Goal: Task Accomplishment & Management: Use online tool/utility

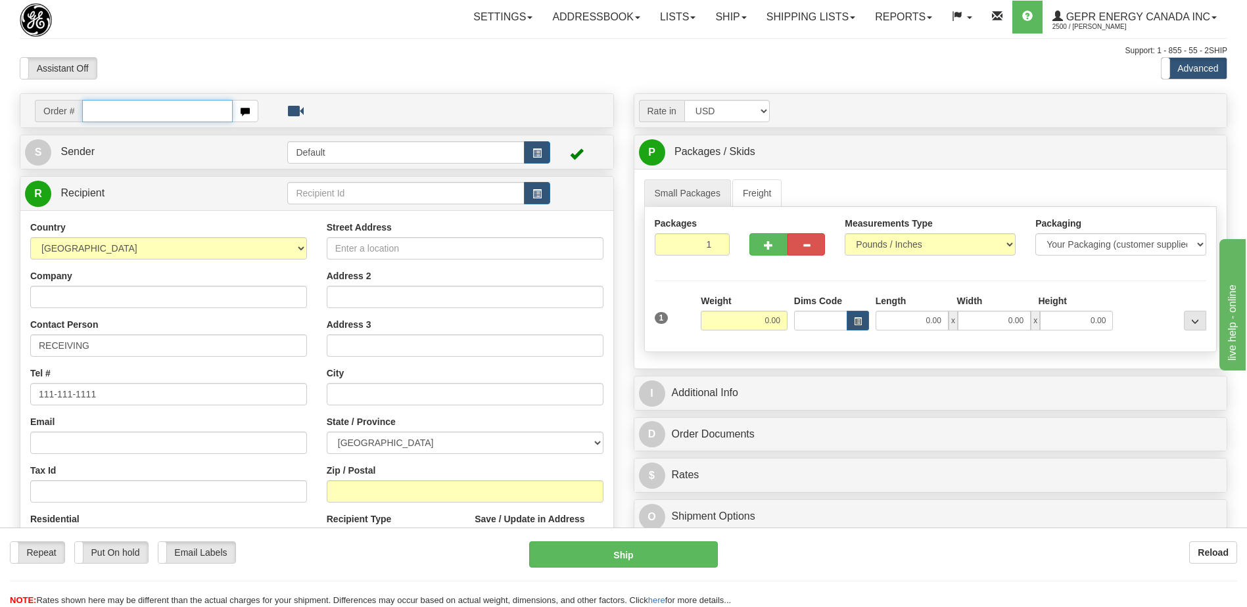
click at [145, 113] on input "text" at bounding box center [157, 111] width 150 height 22
type input "86696020"
click at [274, 70] on body "Training Course Close Toggle navigation Settings Shipping Preferences New Recip…" at bounding box center [623, 303] width 1247 height 607
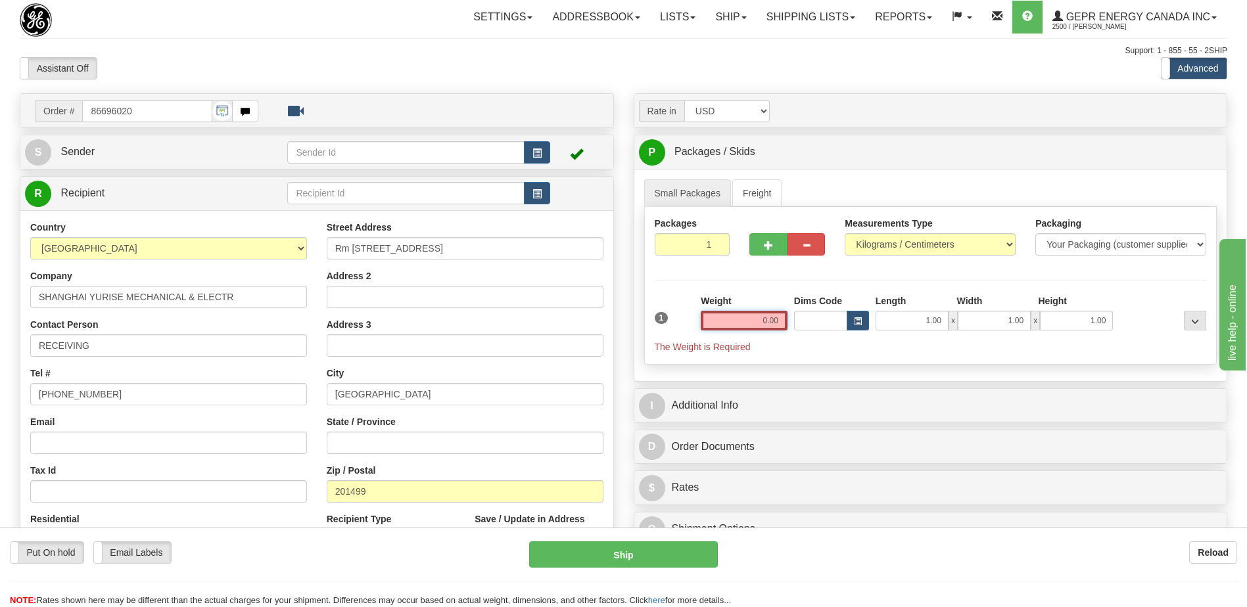
drag, startPoint x: 746, startPoint y: 317, endPoint x: 843, endPoint y: 330, distance: 98.1
click at [843, 330] on div "1 Weight 0.00 Dims Code 1.00" at bounding box center [930, 323] width 559 height 59
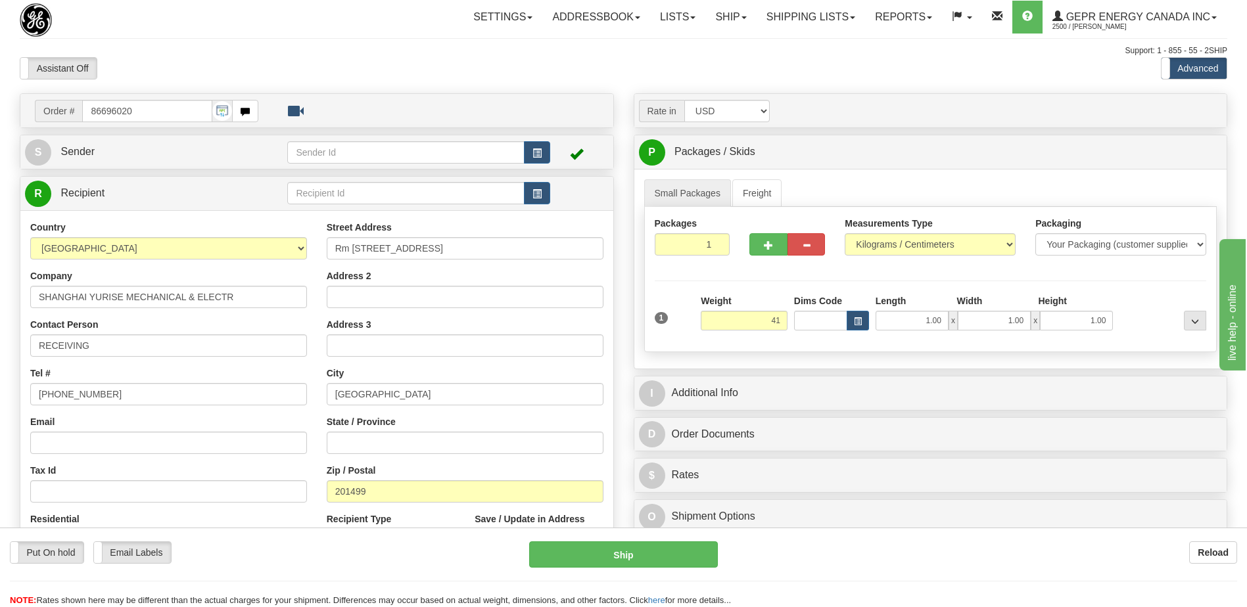
type input "41.00"
click at [441, 51] on div "Support: 1 - 855 - 55 - 2SHIP" at bounding box center [623, 50] width 1207 height 11
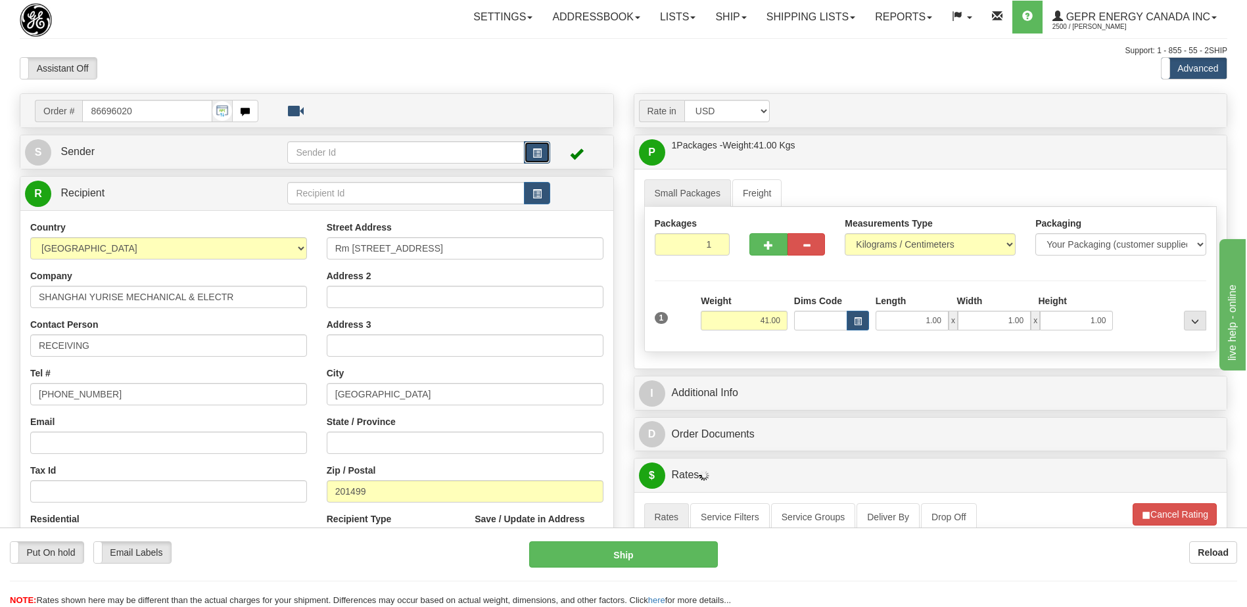
click at [542, 150] on button "button" at bounding box center [537, 152] width 26 height 22
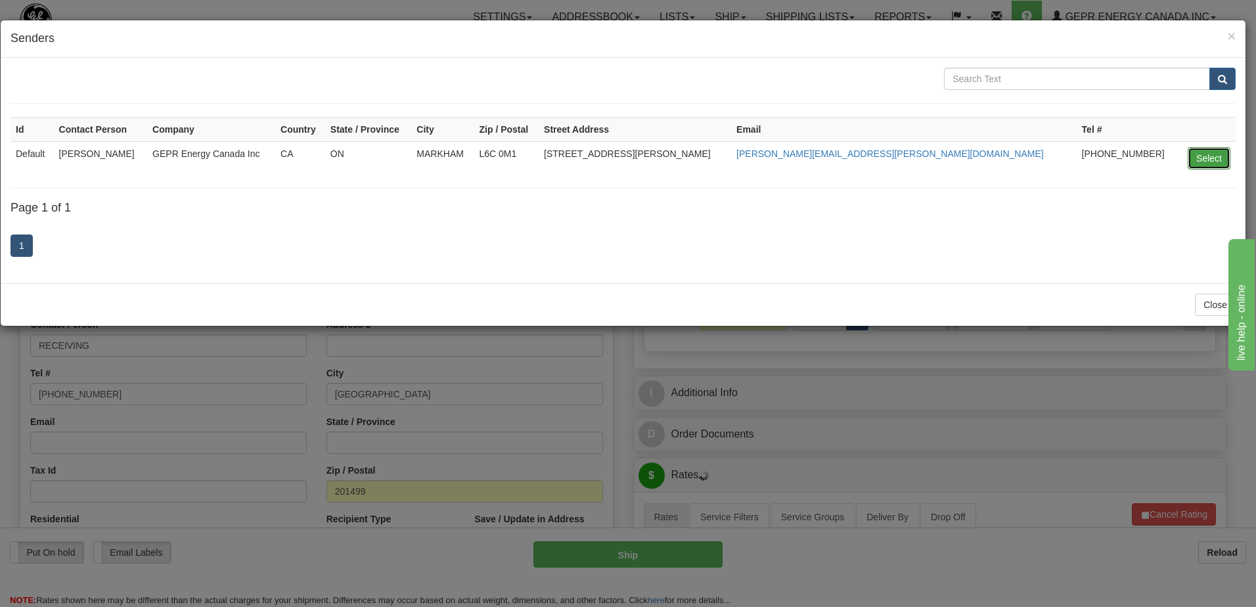
click at [1208, 158] on button "Select" at bounding box center [1209, 158] width 43 height 22
type input "Default"
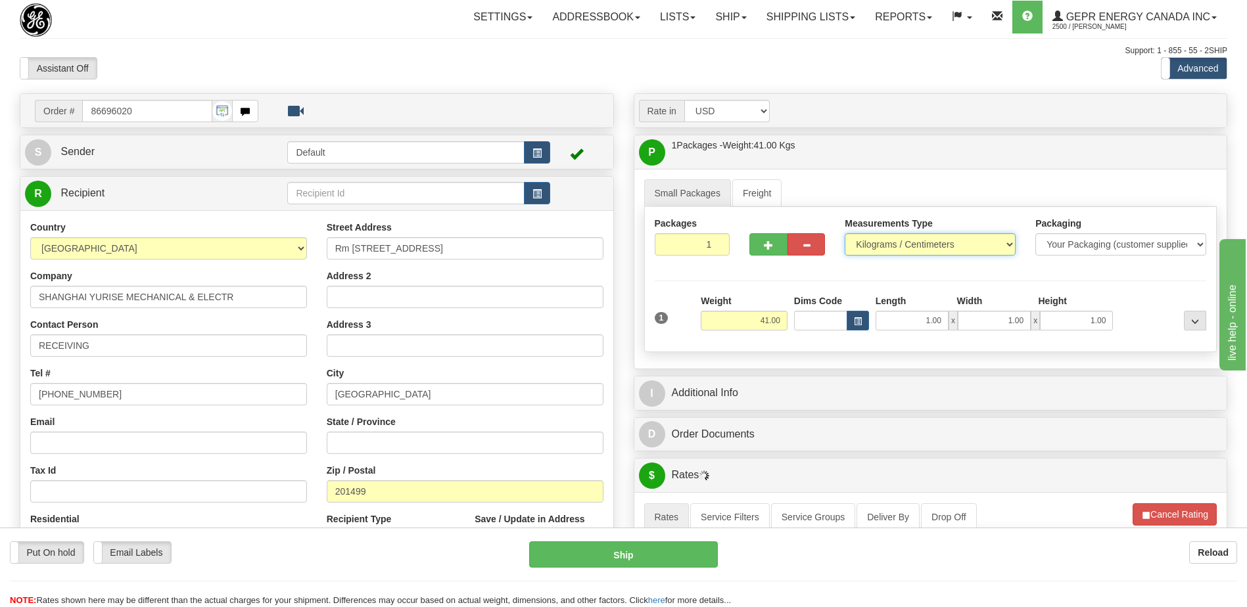
click at [904, 249] on select "Pounds / Inches Kilograms / Centimeters" at bounding box center [929, 244] width 171 height 22
select select "0"
click at [844, 233] on select "Pounds / Inches Kilograms / Centimeters" at bounding box center [929, 244] width 171 height 22
click at [798, 72] on div "Assistant On Assistant Off Do a return Do a return Previous Next Standard Advan…" at bounding box center [623, 68] width 1227 height 22
drag, startPoint x: 306, startPoint y: 58, endPoint x: 261, endPoint y: 310, distance: 255.7
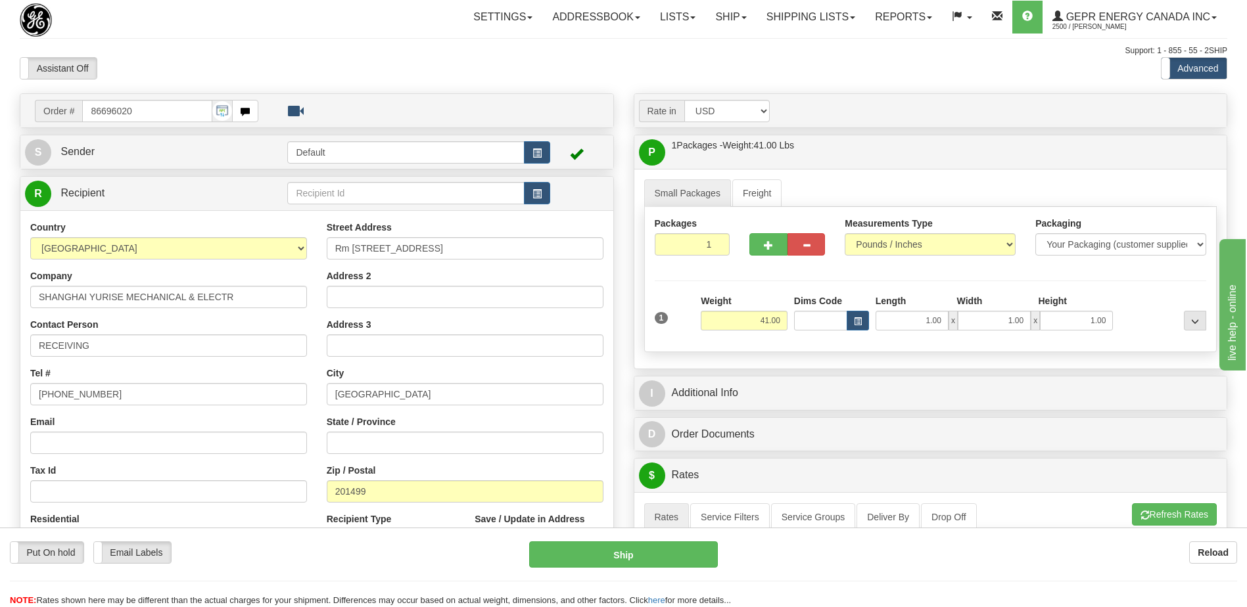
click at [306, 58] on div "Assistant On Assistant Off Do a return Do a return" at bounding box center [265, 68] width 511 height 22
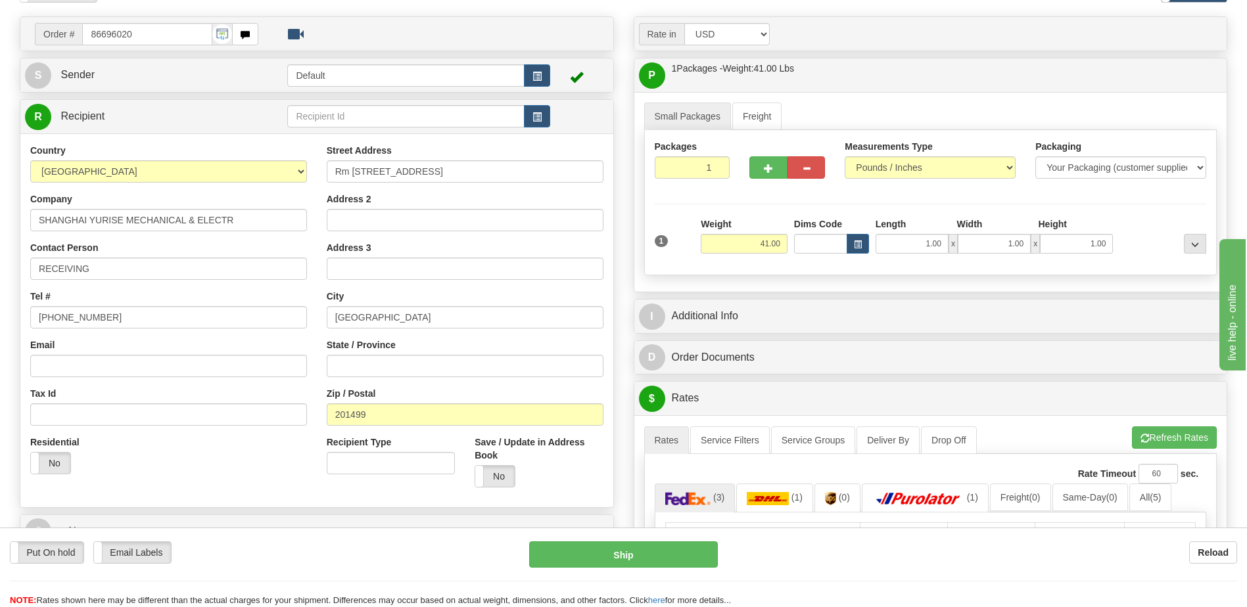
scroll to position [197, 0]
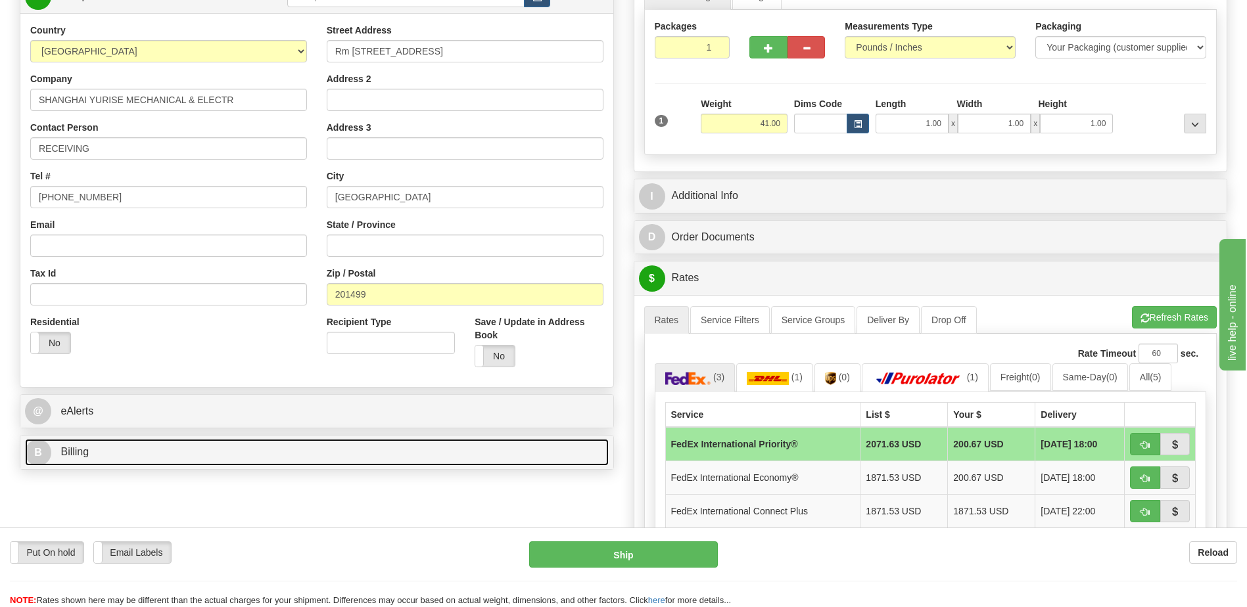
click at [167, 459] on link "B Billing" at bounding box center [317, 452] width 584 height 27
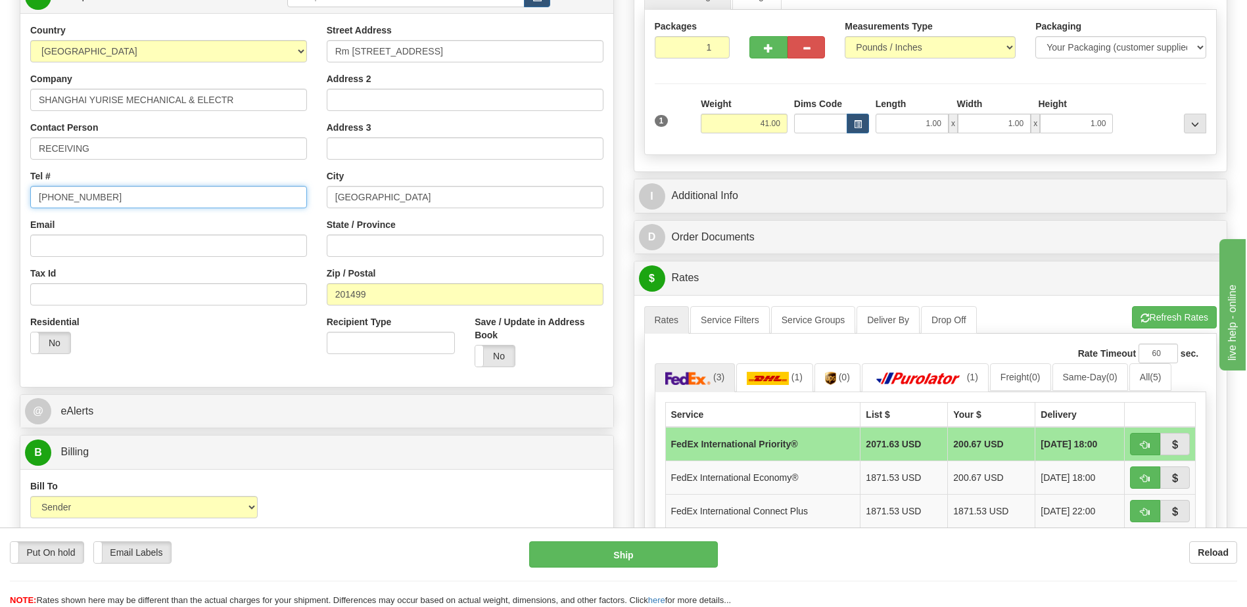
drag, startPoint x: 120, startPoint y: 195, endPoint x: -3, endPoint y: 189, distance: 123.0
click at [0, 189] on html "Training Course Close Toggle navigation Settings Shipping Preferences New Sende…" at bounding box center [623, 106] width 1247 height 607
paste input "86-21-67106296"
type input "86-21-67106296"
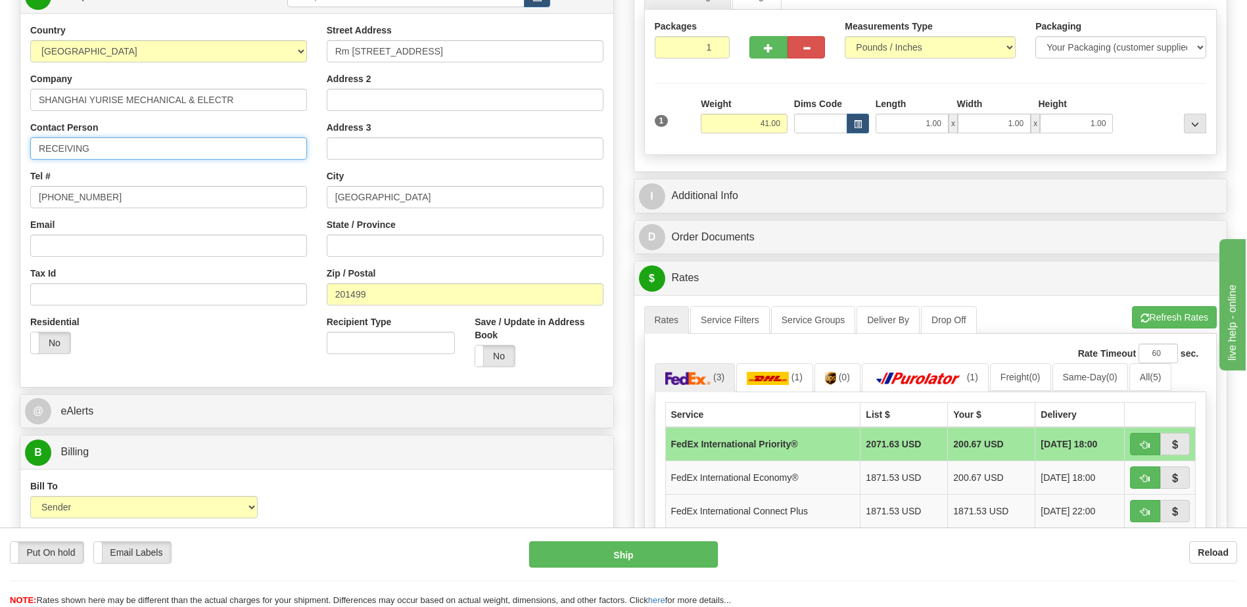
drag, startPoint x: 124, startPoint y: 151, endPoint x: 0, endPoint y: 139, distance: 124.8
click at [0, 146] on html "Training Course Close Toggle navigation Settings Shipping Preferences New Sende…" at bounding box center [623, 106] width 1247 height 607
paste input "Attn: Lili Xu"
type input "Attn: Lili Xu"
drag, startPoint x: 248, startPoint y: 338, endPoint x: 188, endPoint y: 321, distance: 62.7
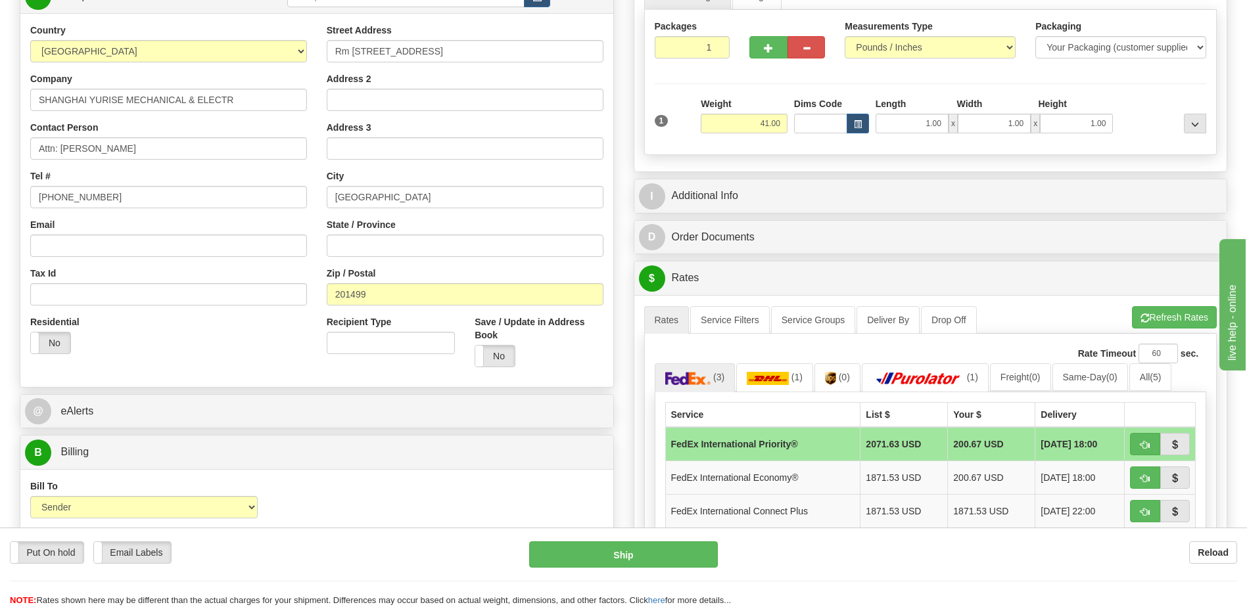
click at [248, 338] on div "Residential Yes No" at bounding box center [168, 339] width 296 height 49
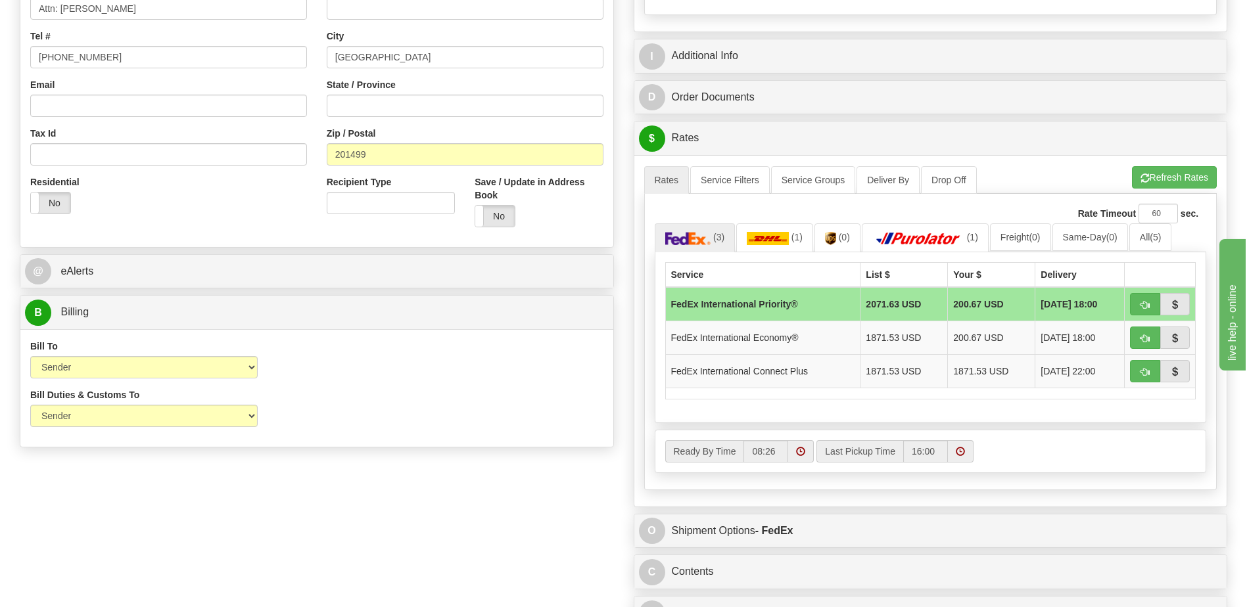
scroll to position [591, 0]
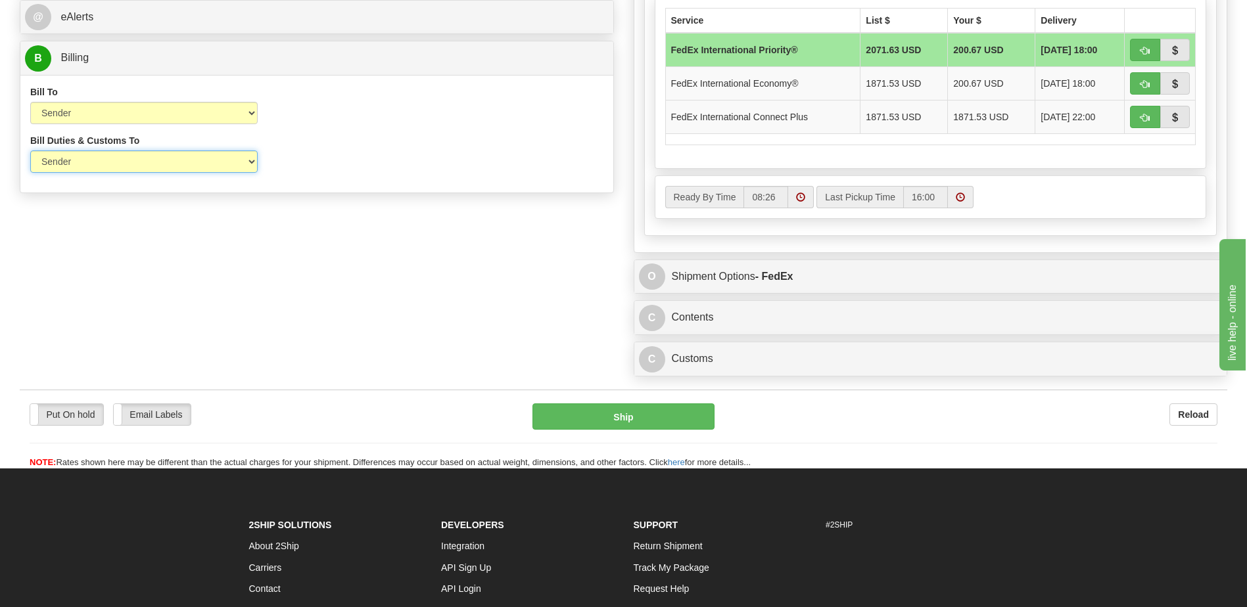
drag, startPoint x: 159, startPoint y: 157, endPoint x: 159, endPoint y: 171, distance: 13.8
click at [159, 157] on select "Sender Recipient Third Party" at bounding box center [143, 161] width 227 height 22
select select "2"
click at [30, 150] on select "Sender Recipient Third Party" at bounding box center [143, 161] width 227 height 22
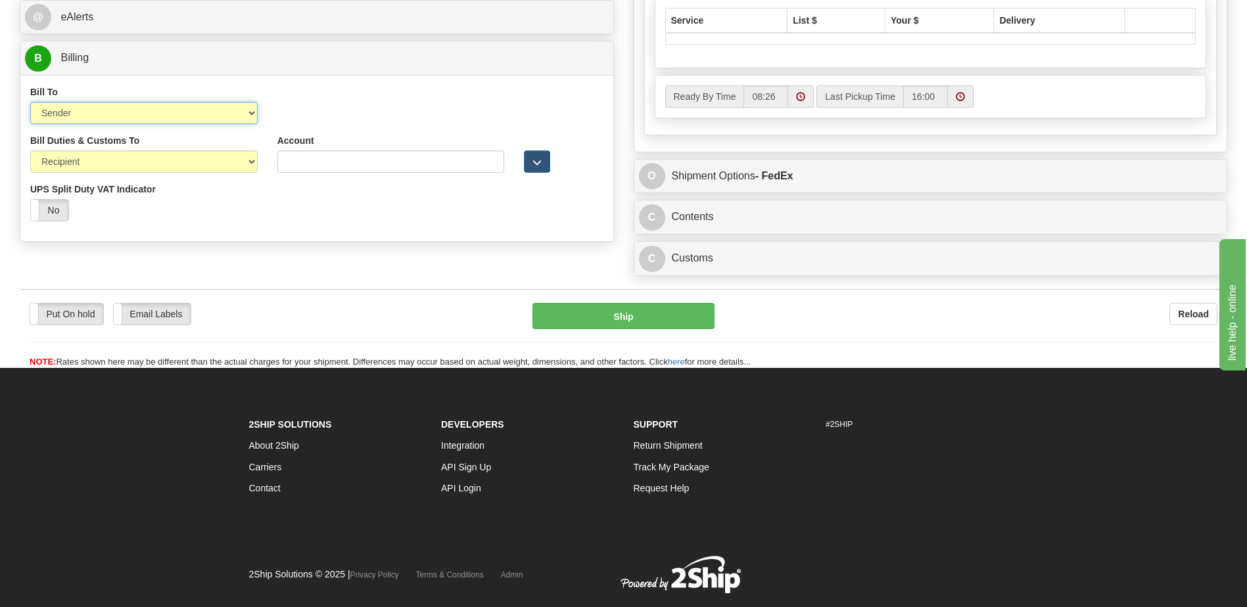
drag, startPoint x: 166, startPoint y: 120, endPoint x: 163, endPoint y: 126, distance: 6.8
click at [166, 120] on select "Sender Recipient Third Party Collect" at bounding box center [143, 113] width 227 height 22
select select "2"
click at [30, 102] on select "Sender Recipient Third Party Collect" at bounding box center [143, 113] width 227 height 22
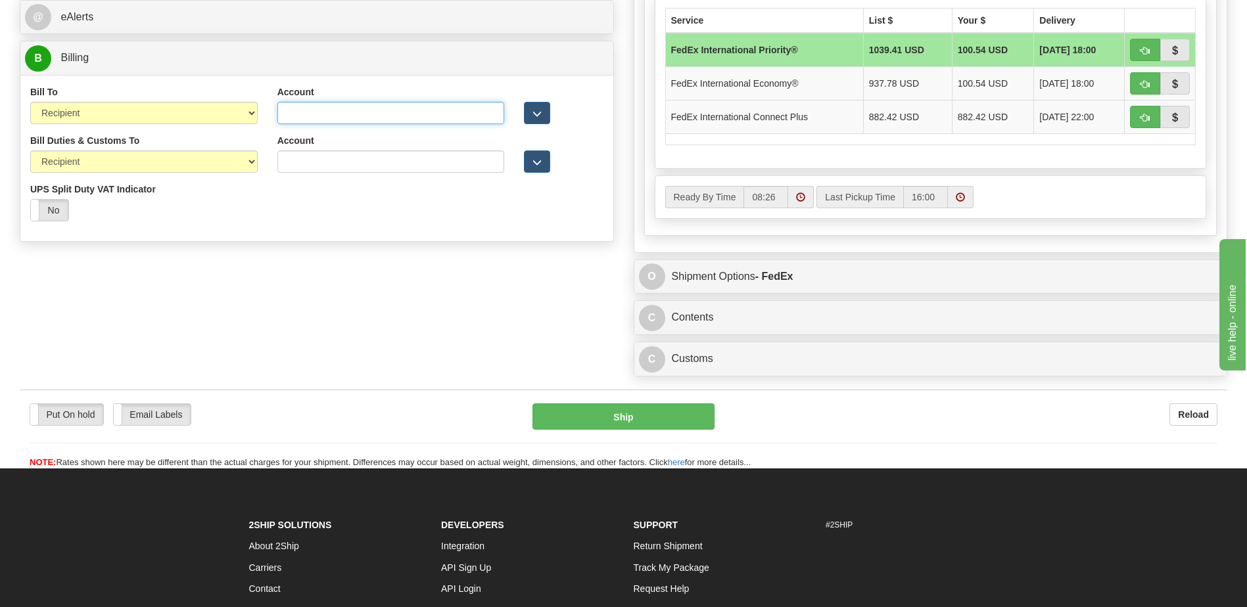
click at [284, 118] on input "Account" at bounding box center [390, 113] width 227 height 22
paste input "903854910"
type input "903854910"
click at [315, 225] on div "Bill Duties & Customs To Sender Recipient Third Party UPS Split Duty VAT Indica…" at bounding box center [316, 182] width 593 height 97
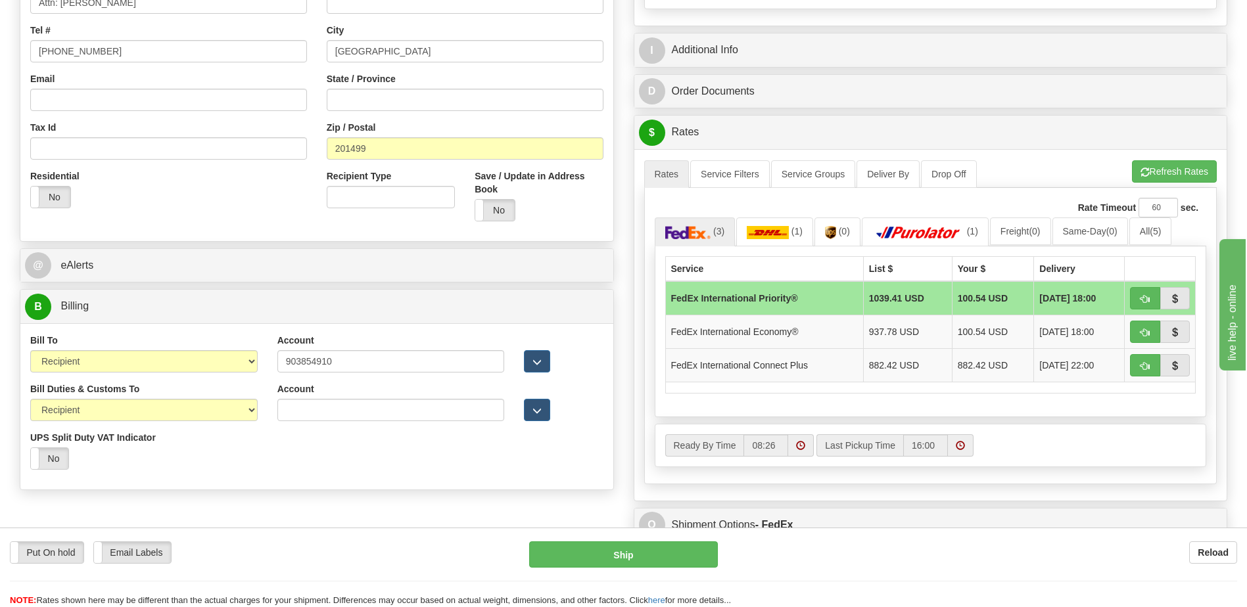
scroll to position [263, 0]
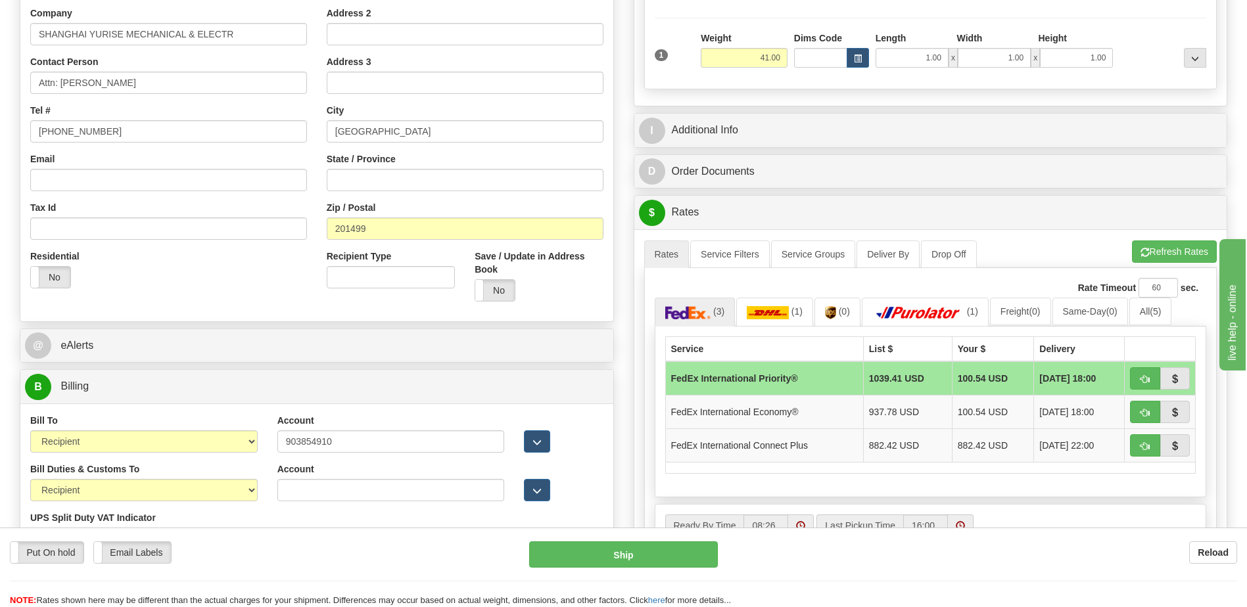
click at [251, 288] on div "Residential Yes No" at bounding box center [168, 274] width 296 height 49
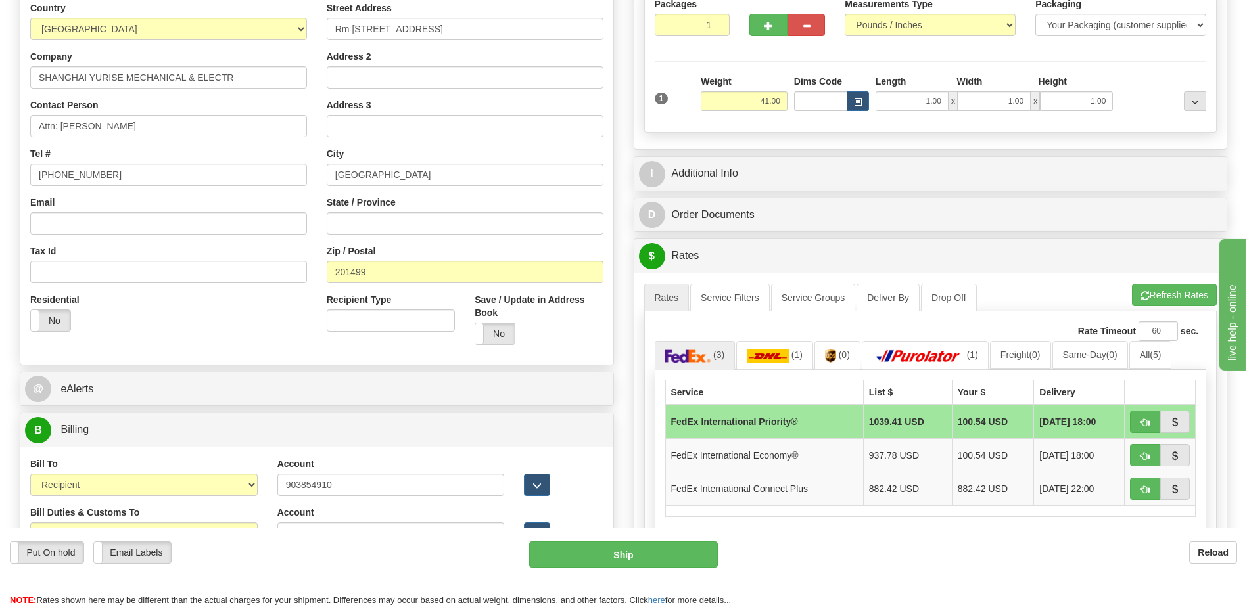
scroll to position [66, 0]
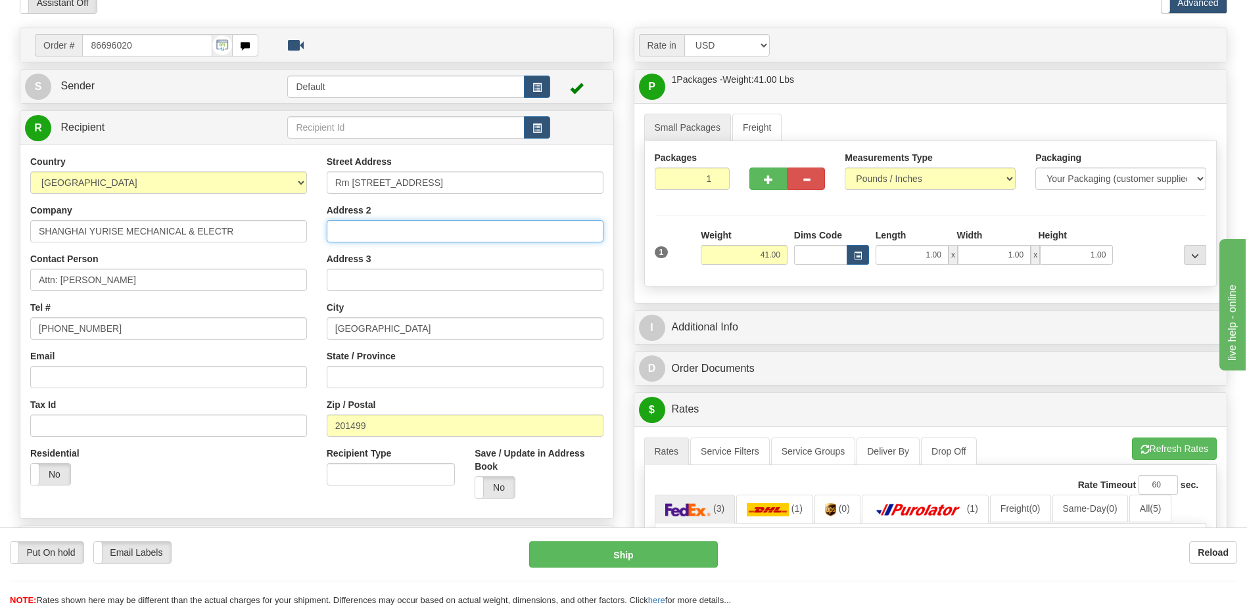
click at [350, 231] on input "Address 2" at bounding box center [465, 231] width 277 height 22
paste input "Fengxian District, Shanghai"
type input "Fengxian District, Shanghai"
click at [490, 181] on input "Rm 314, No.5856 Hangnan Road, Fengx" at bounding box center [465, 183] width 277 height 22
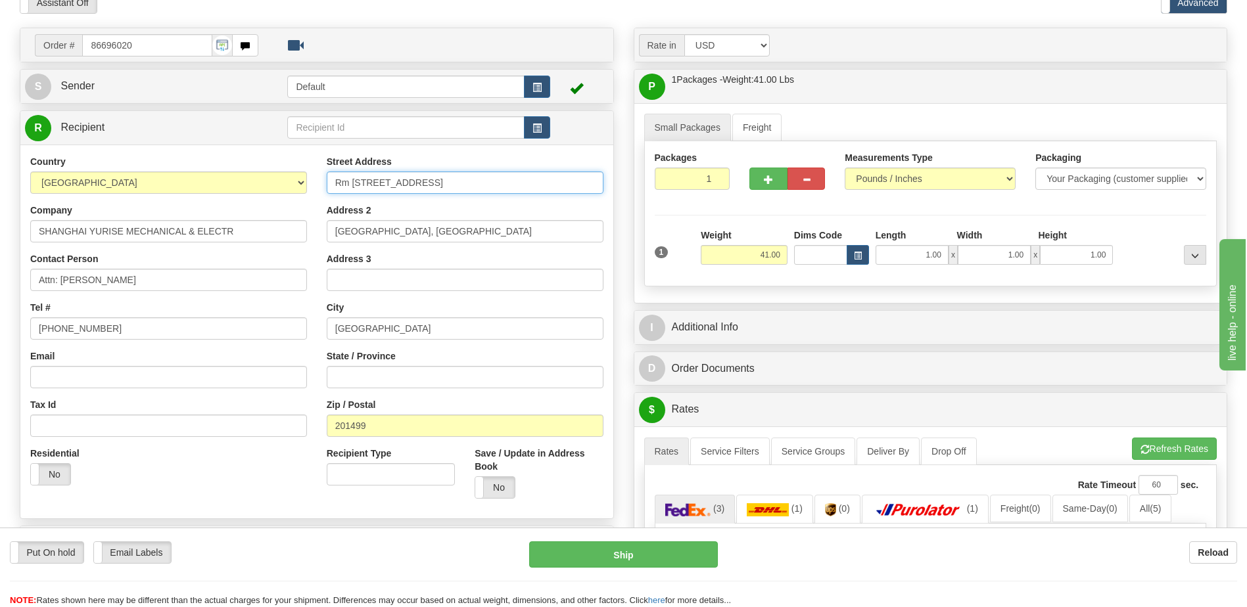
type input "Rm 314, No.5856 Hangnan Road"
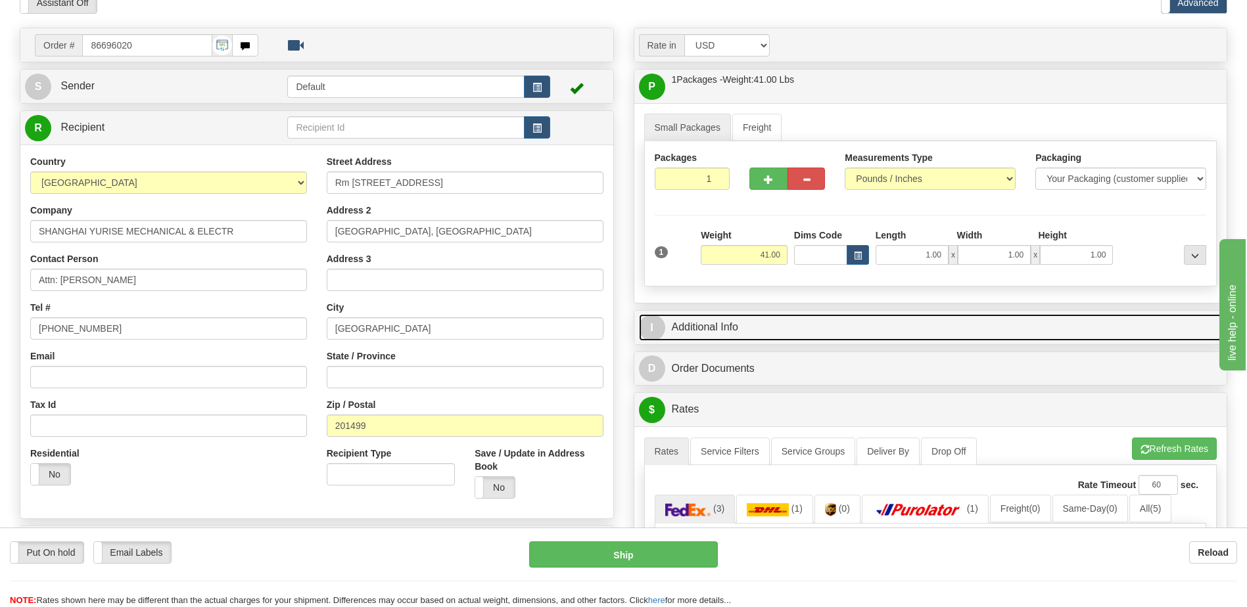
click at [839, 325] on link "I Additional Info" at bounding box center [931, 327] width 584 height 27
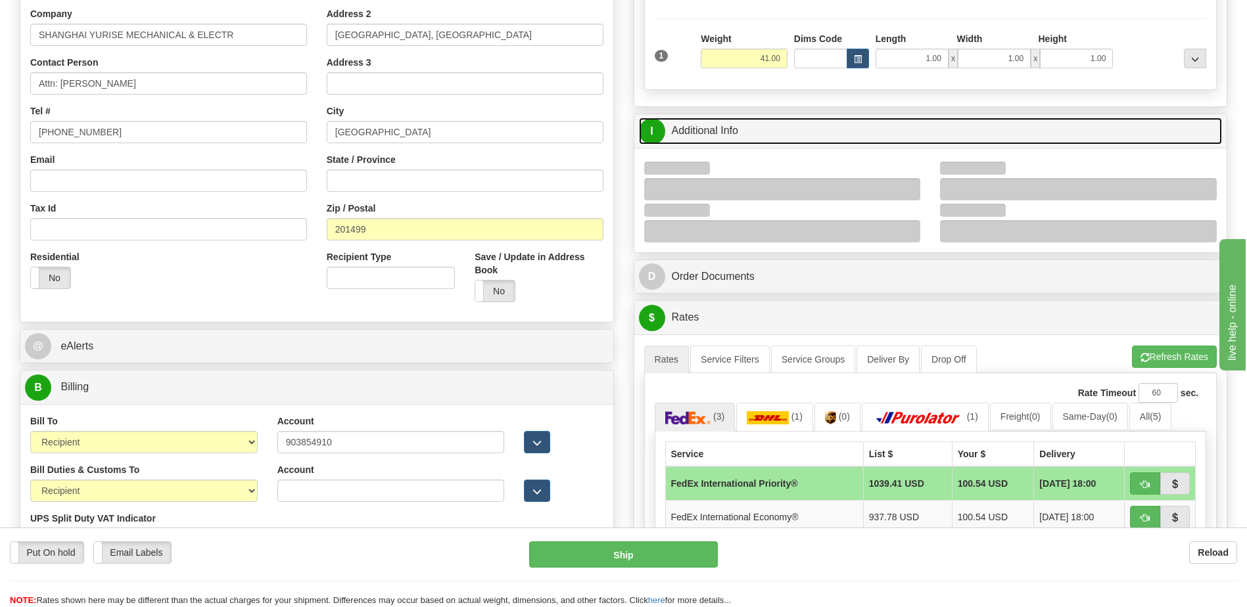
scroll to position [263, 0]
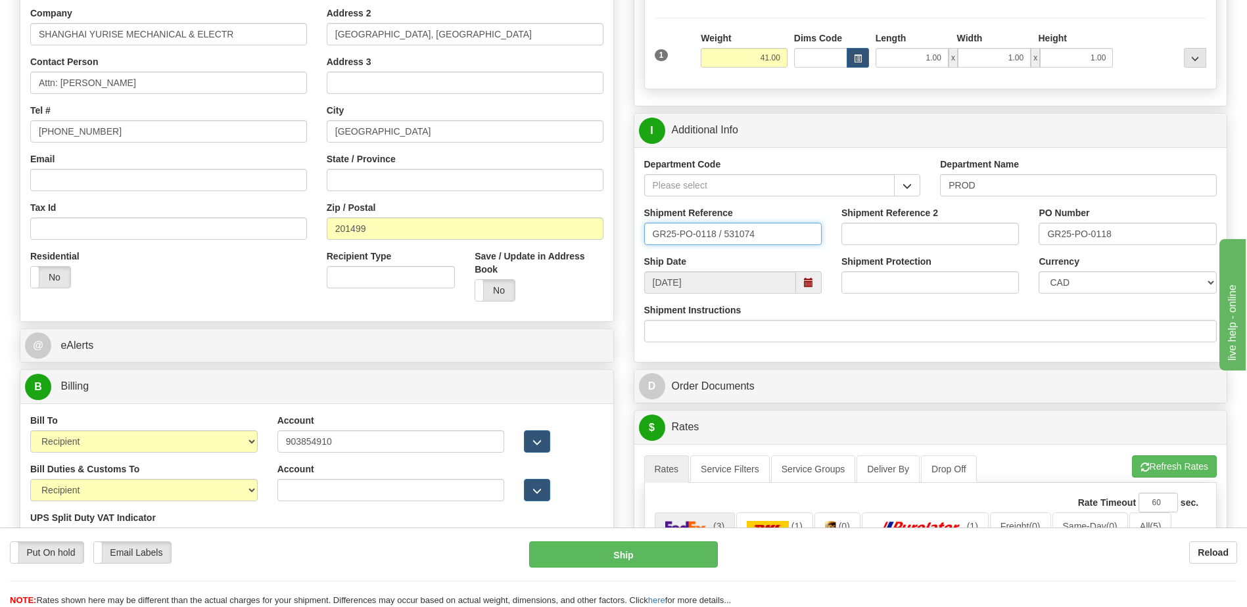
drag, startPoint x: 761, startPoint y: 227, endPoint x: 452, endPoint y: 247, distance: 309.5
type input "5399005148"
drag, startPoint x: 1126, startPoint y: 239, endPoint x: 997, endPoint y: 238, distance: 128.8
click at [997, 238] on div "Shipment Reference 5399005148 Shipment Reference 2 PO Number GR25-PO-0118" at bounding box center [930, 230] width 593 height 49
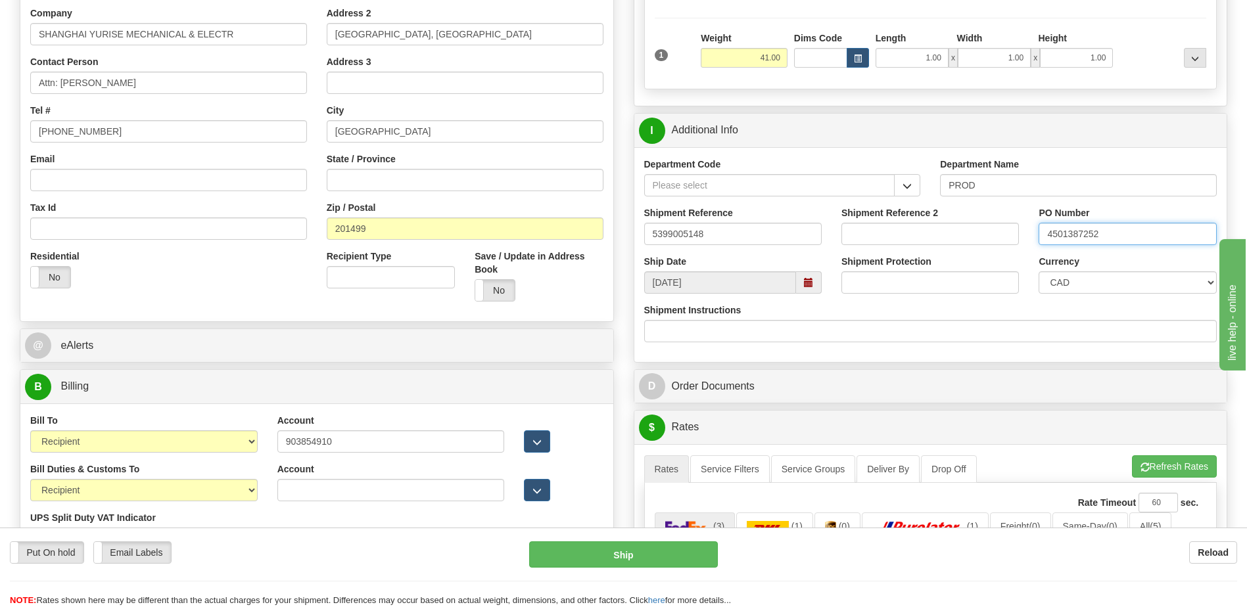
type input "4501387252"
click at [1050, 276] on select "CAD USD EUR ZAR RON ANG ARN AUD AUS AWG BBD BFR BGN BHD BMD BND BRC BRL CHP CKZ…" at bounding box center [1126, 282] width 177 height 22
select select "1"
click at [1038, 271] on select "CAD USD EUR ZAR RON ANG ARN AUD AUS AWG BBD BFR BGN BHD BMD BND BRC BRL CHP CKZ…" at bounding box center [1126, 282] width 177 height 22
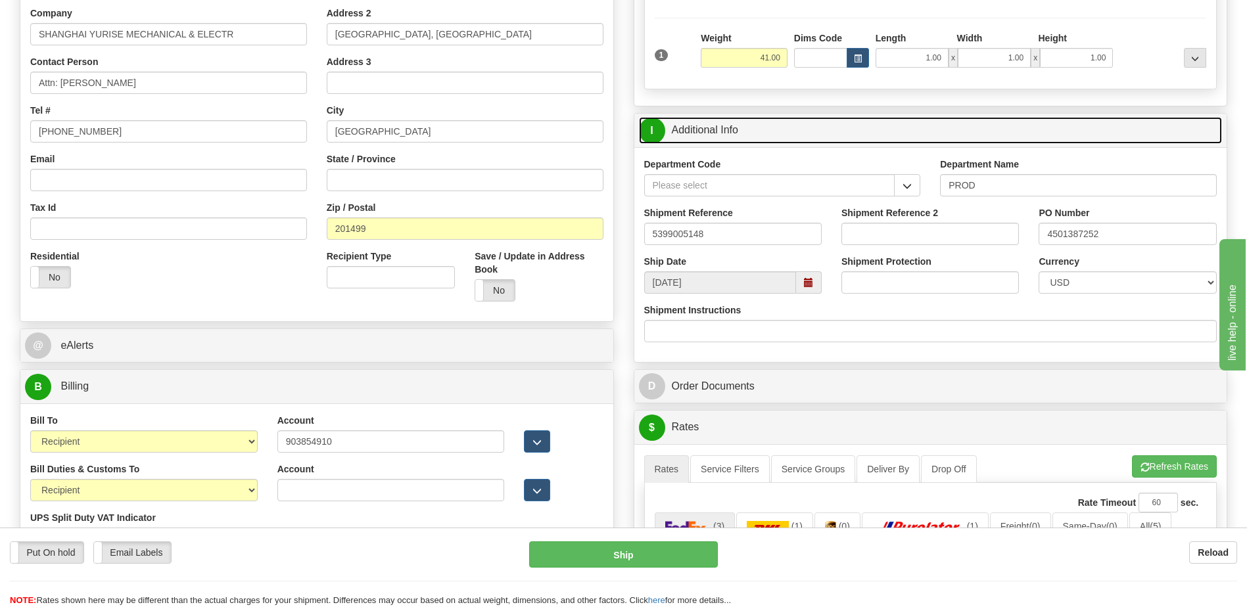
click at [729, 138] on link "I Additional Info" at bounding box center [931, 130] width 584 height 27
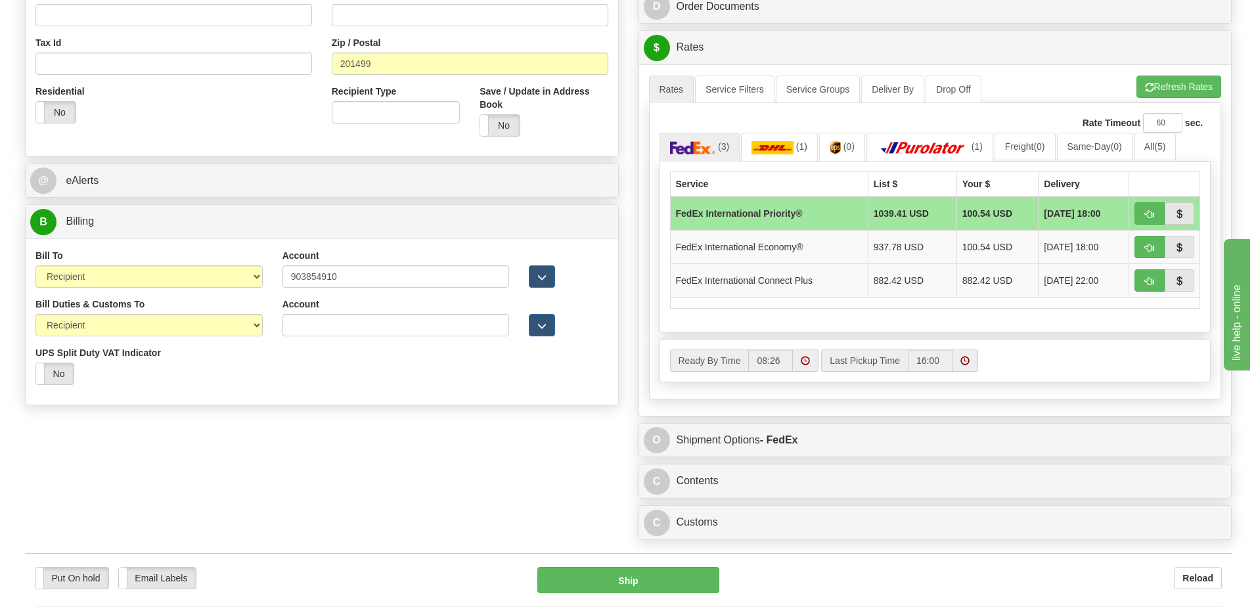
scroll to position [526, 0]
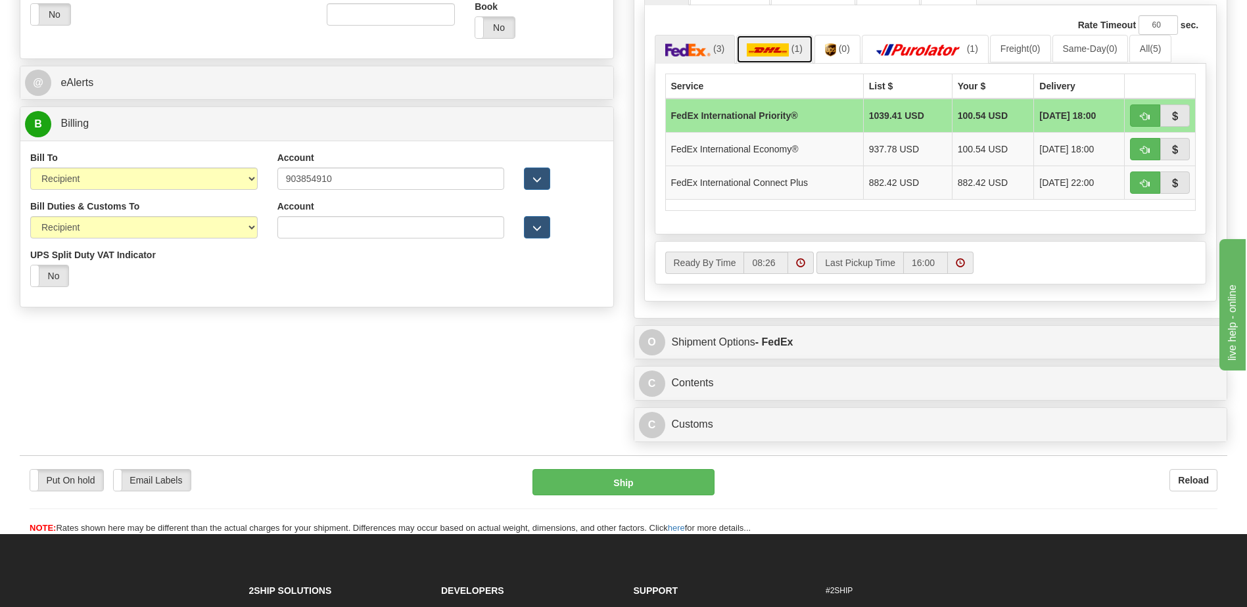
click at [790, 40] on link "(1)" at bounding box center [774, 49] width 77 height 28
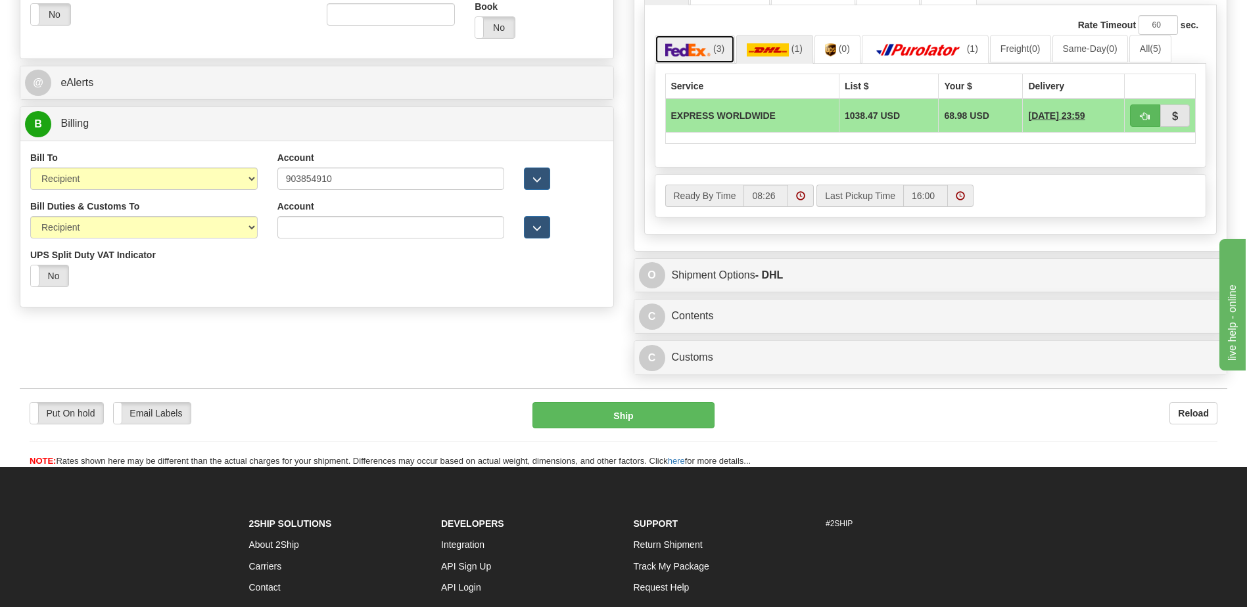
click at [694, 45] on img at bounding box center [688, 49] width 46 height 13
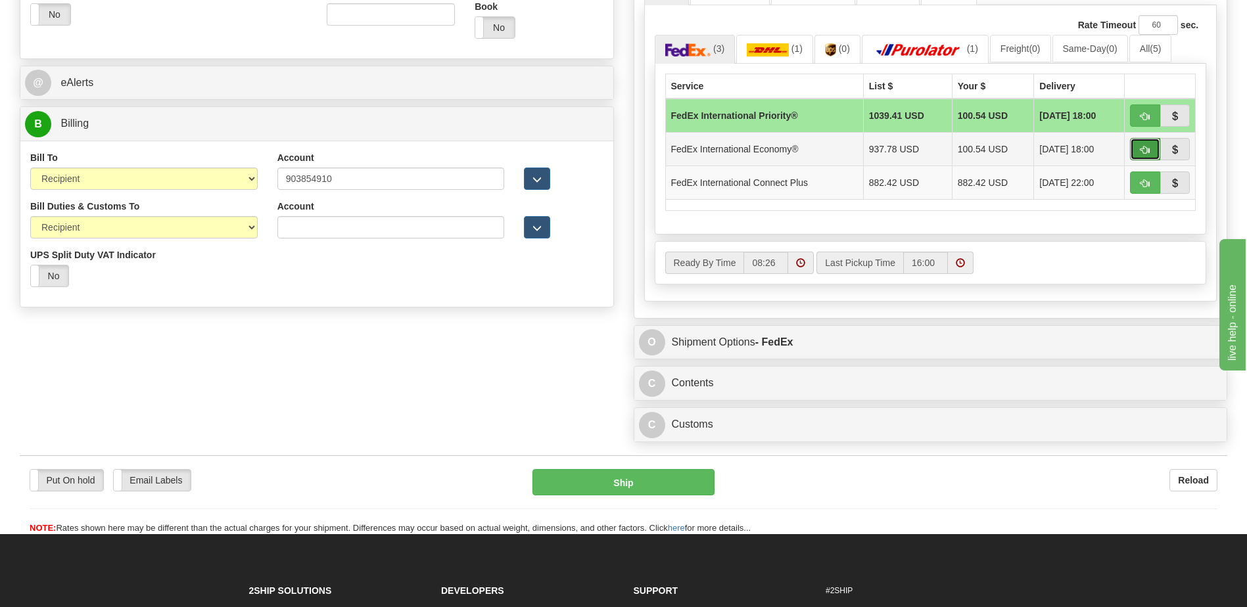
click at [1144, 156] on button "button" at bounding box center [1145, 149] width 30 height 22
type input "03"
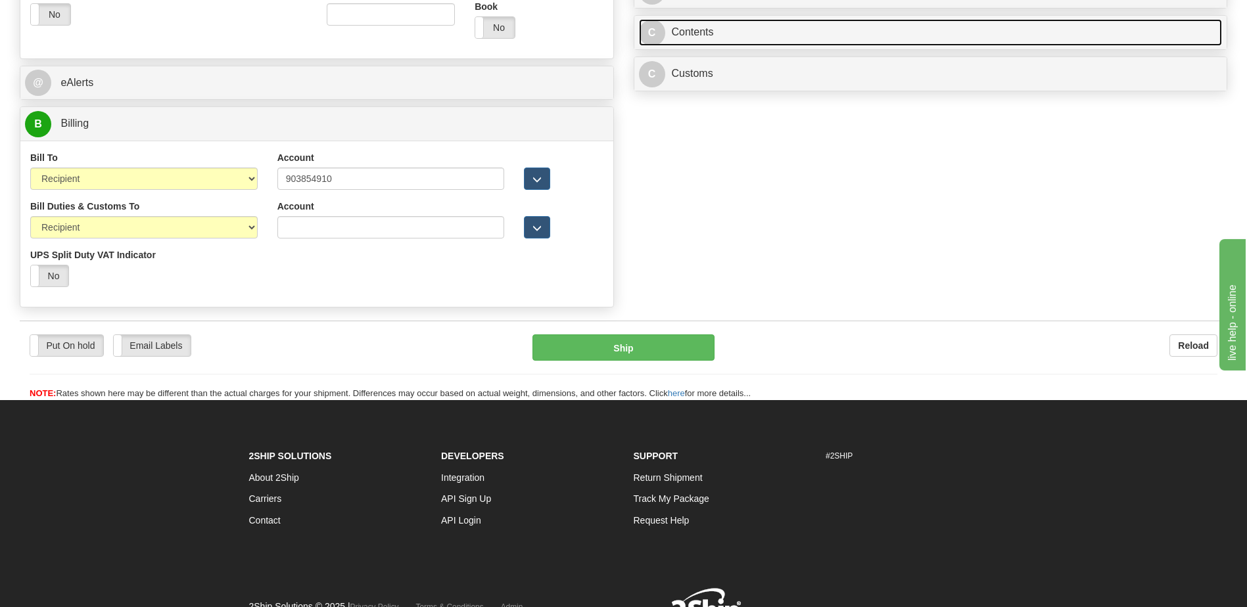
click at [713, 26] on link "C Contents" at bounding box center [931, 32] width 584 height 27
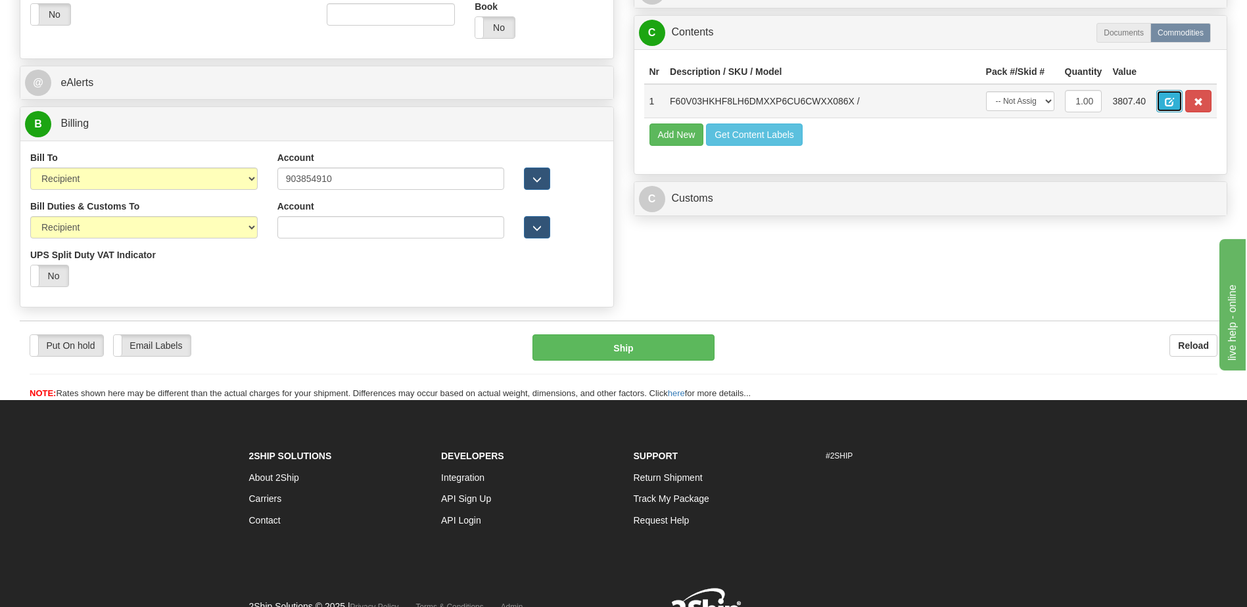
click at [1172, 102] on span "button" at bounding box center [1168, 102] width 9 height 9
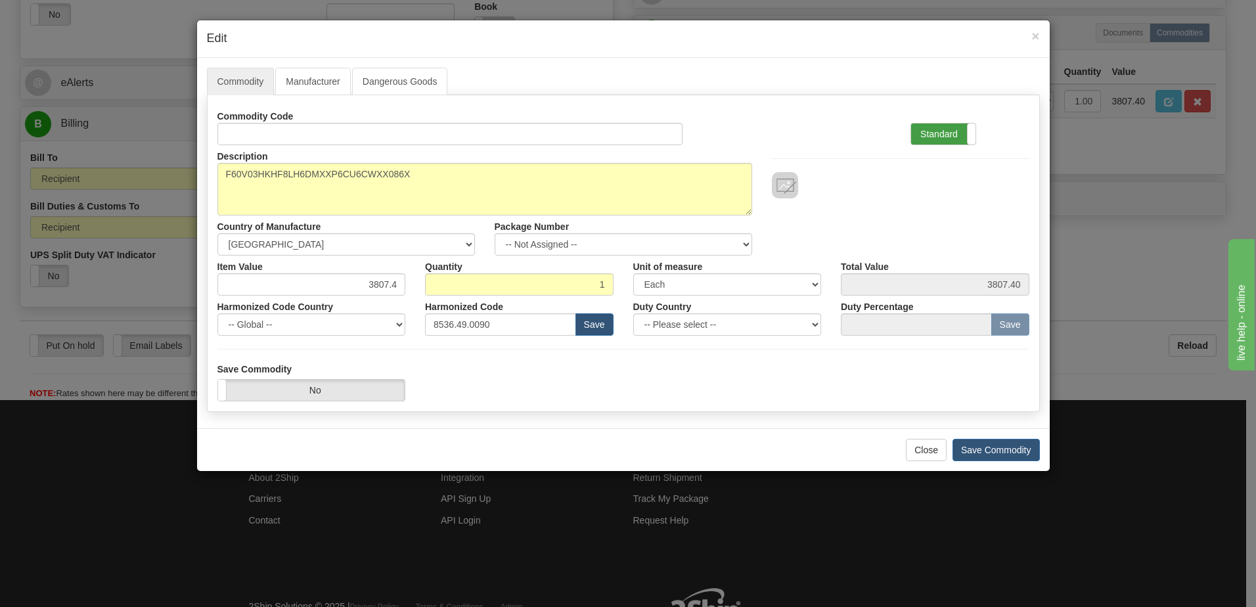
click at [946, 138] on label "Standard" at bounding box center [943, 134] width 64 height 21
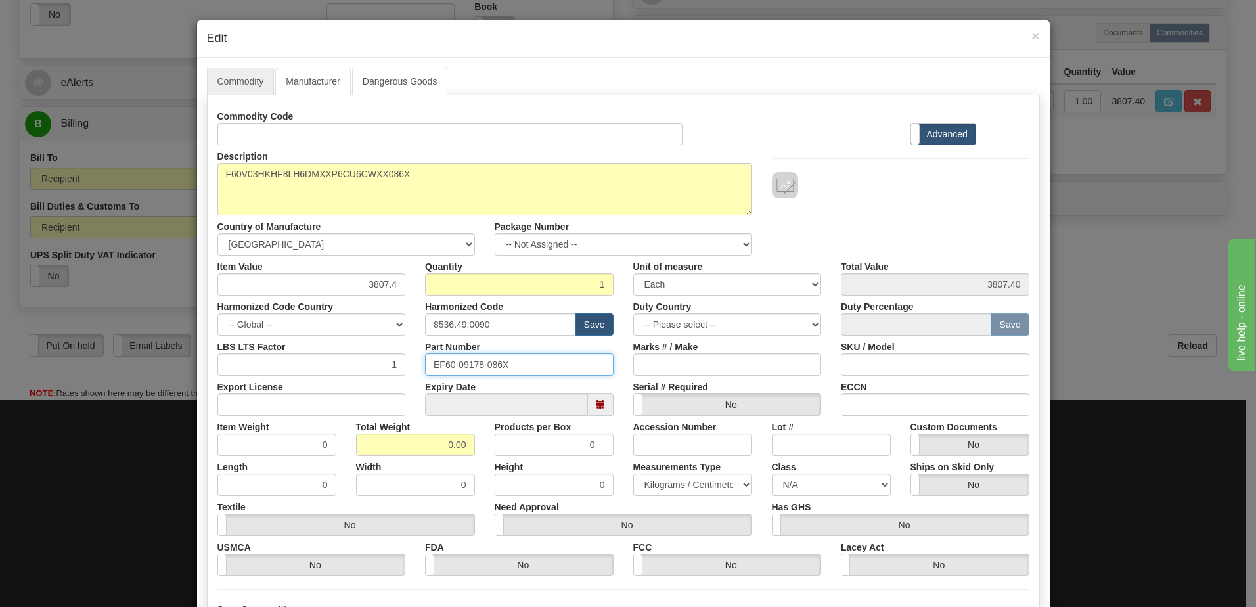
drag, startPoint x: 513, startPoint y: 361, endPoint x: 417, endPoint y: 359, distance: 95.3
click at [417, 359] on div "Part Number EF60-09178-086X" at bounding box center [519, 356] width 208 height 40
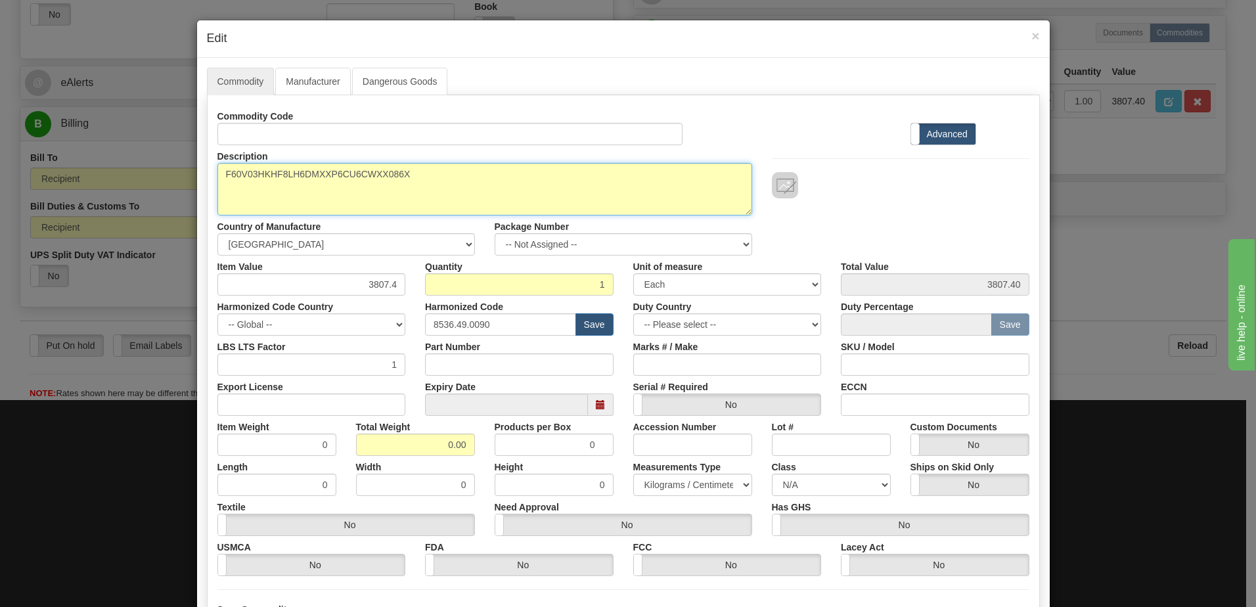
click at [218, 172] on textarea "F60V03HKHF8LH6DMXXP6CU6CWXX086X" at bounding box center [485, 189] width 535 height 53
click at [483, 178] on textarea "F60V03HKHF8LH6DMXXP6CU6CWXX086X" at bounding box center [485, 189] width 535 height 53
paste textarea "EF60-09178-086X"
type textarea "F60V03HKHF8LH6DMXXP6CU6CWXX086X P/N EF60-09178-086X"
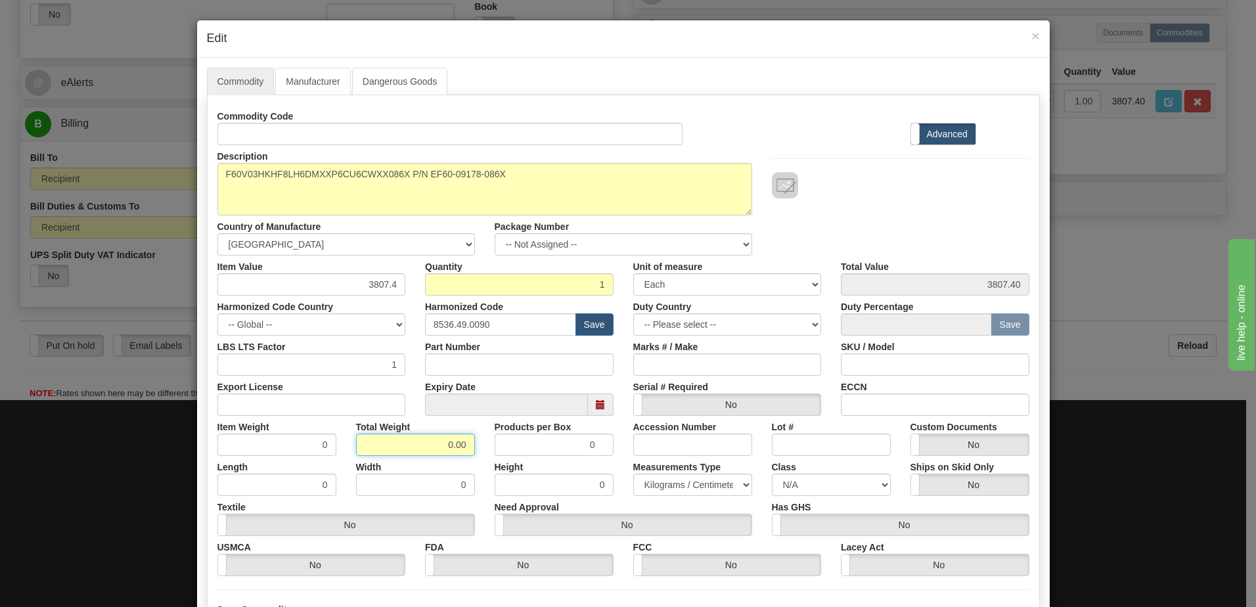
drag, startPoint x: 442, startPoint y: 443, endPoint x: 758, endPoint y: 466, distance: 316.9
click at [745, 467] on div "Commodity Code Standard Advanced Description F60V03HKHF8LH6DMXXP6CU6CWXX086X Co…" at bounding box center [624, 340] width 812 height 471
type input "1"
type input "1.0000"
click at [267, 443] on input "1.0000" at bounding box center [277, 445] width 119 height 22
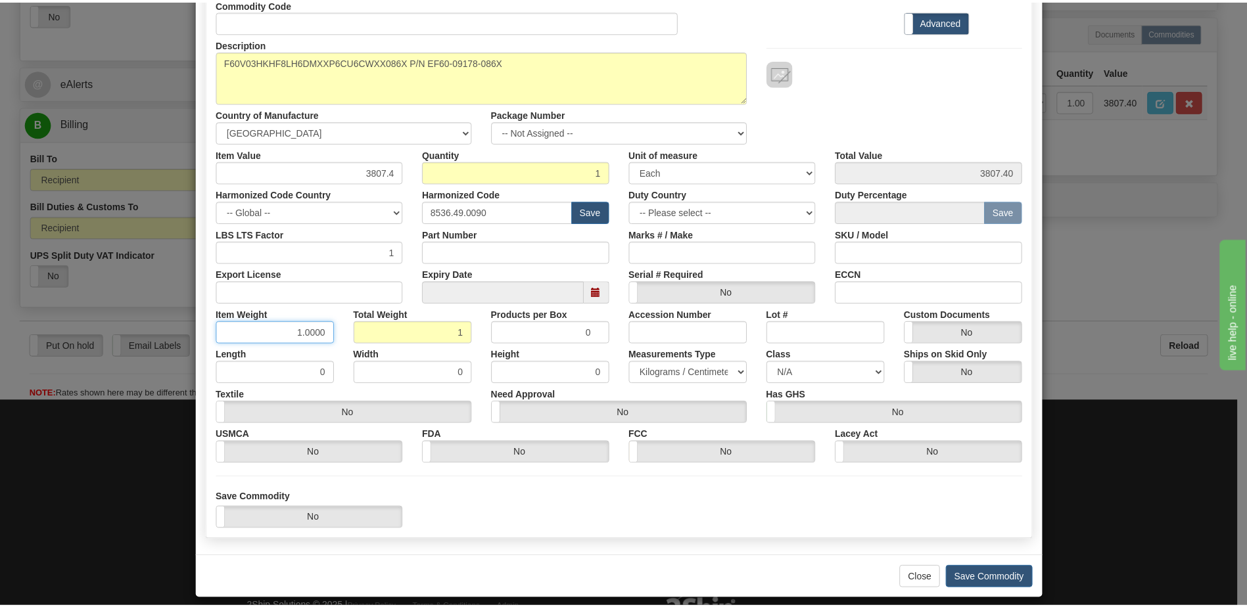
scroll to position [125, 0]
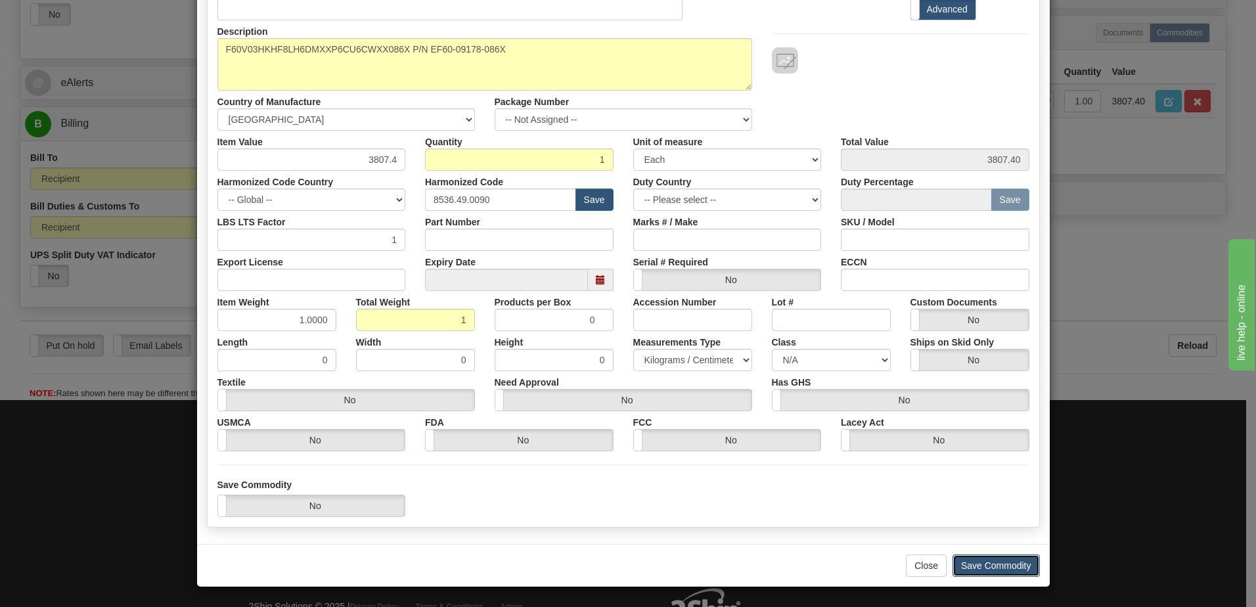
click at [988, 560] on button "Save Commodity" at bounding box center [996, 566] width 87 height 22
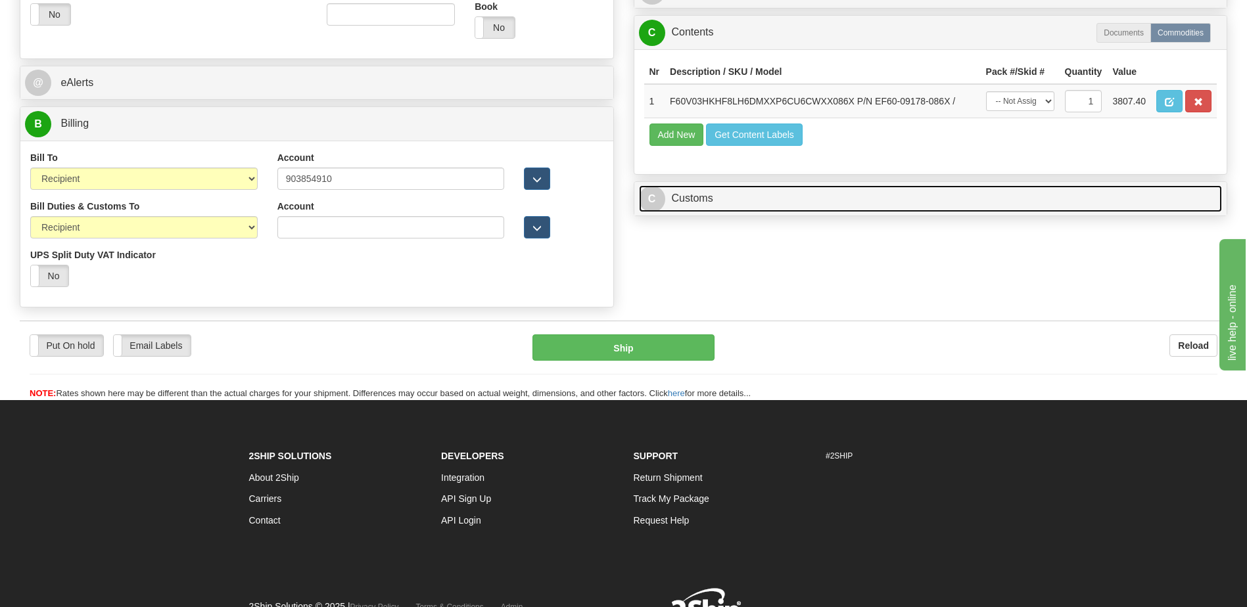
click at [724, 196] on link "C Customs" at bounding box center [931, 198] width 584 height 27
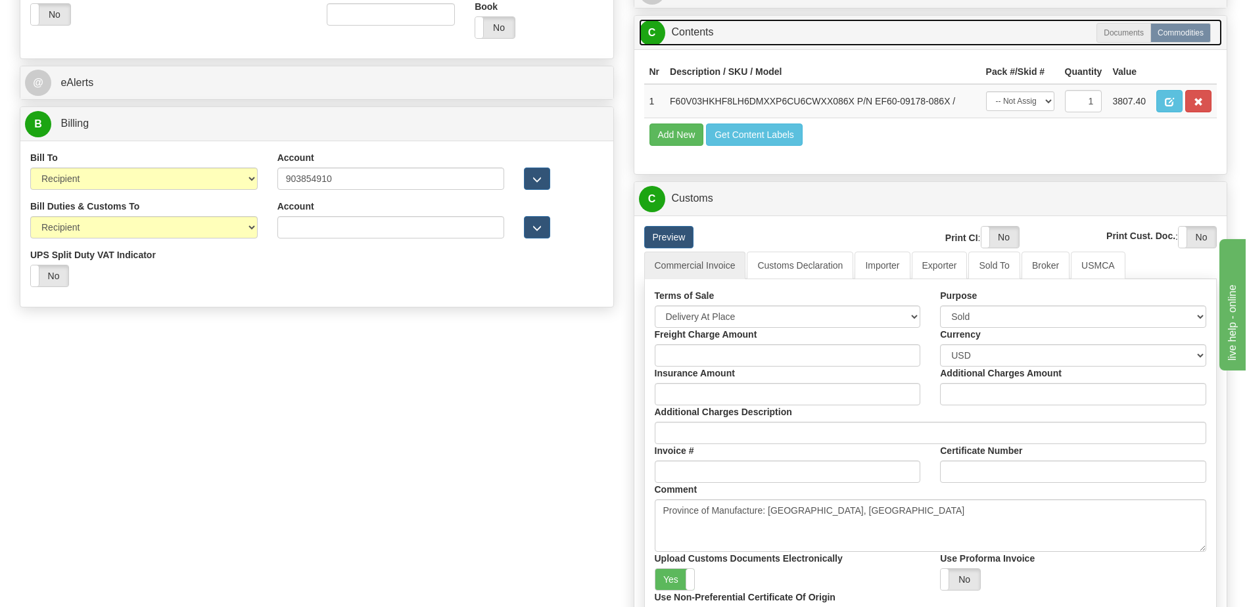
click at [804, 24] on link "C Contents" at bounding box center [931, 32] width 584 height 27
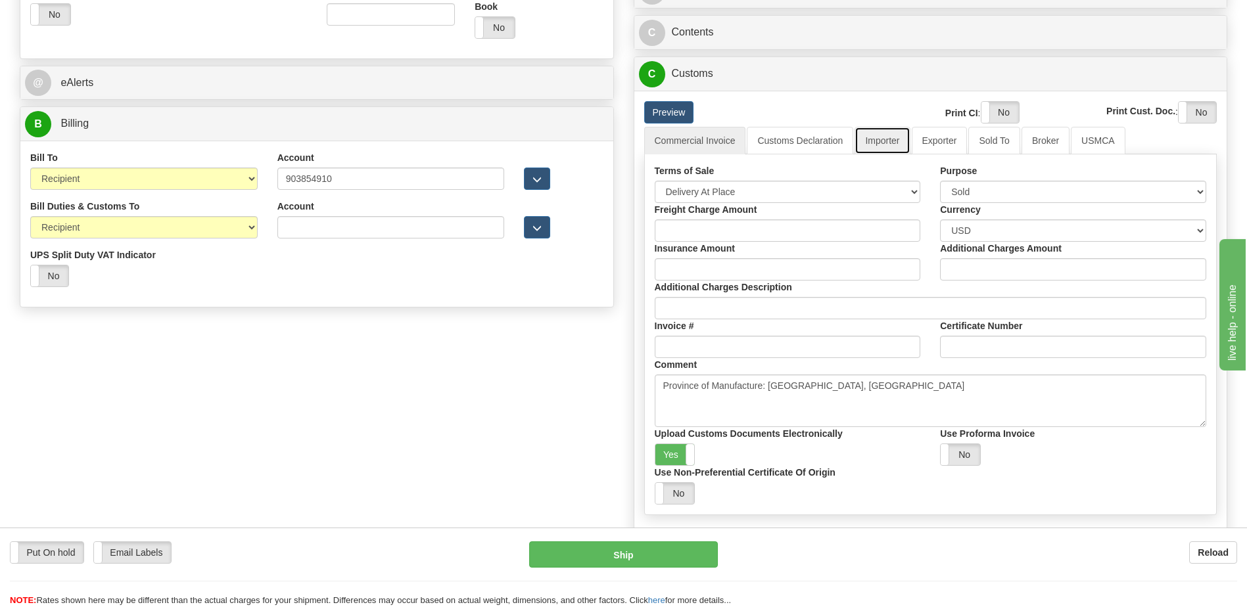
click at [882, 137] on link "Importer" at bounding box center [881, 141] width 55 height 28
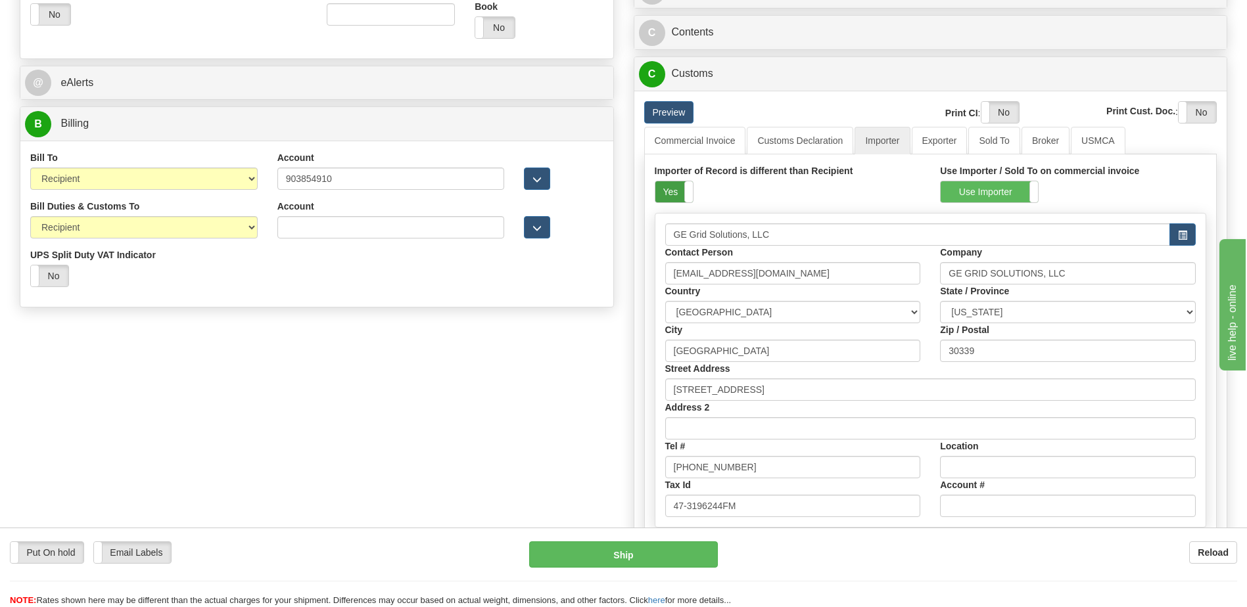
click at [668, 189] on label "Yes" at bounding box center [673, 191] width 37 height 21
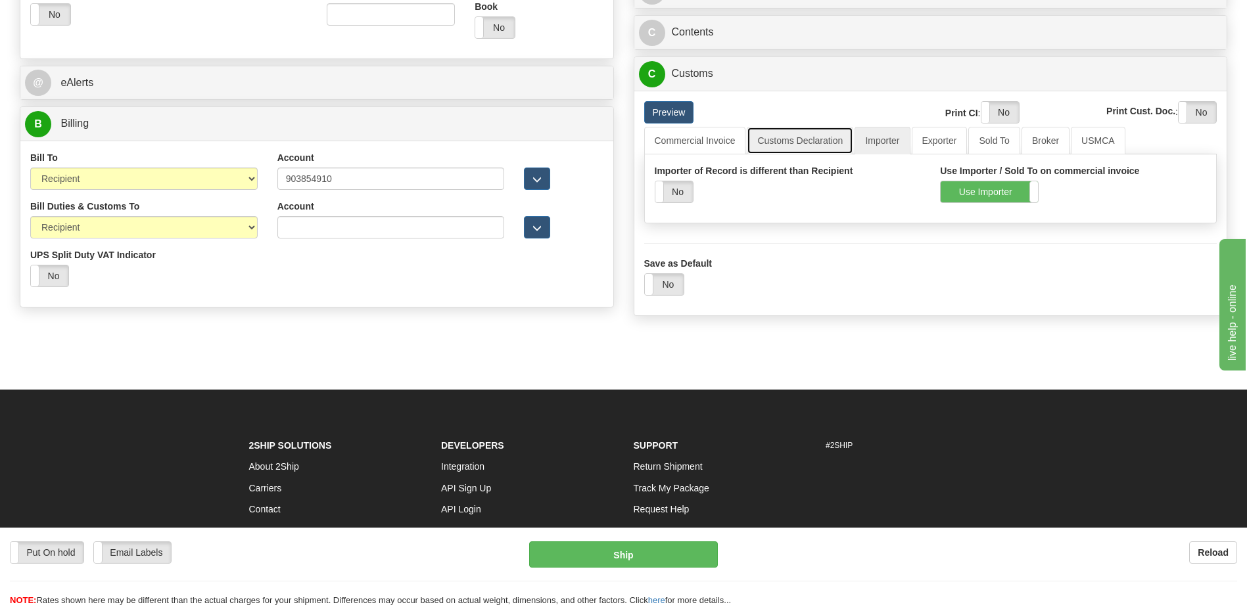
click at [785, 145] on link "Customs Declaration" at bounding box center [800, 141] width 106 height 28
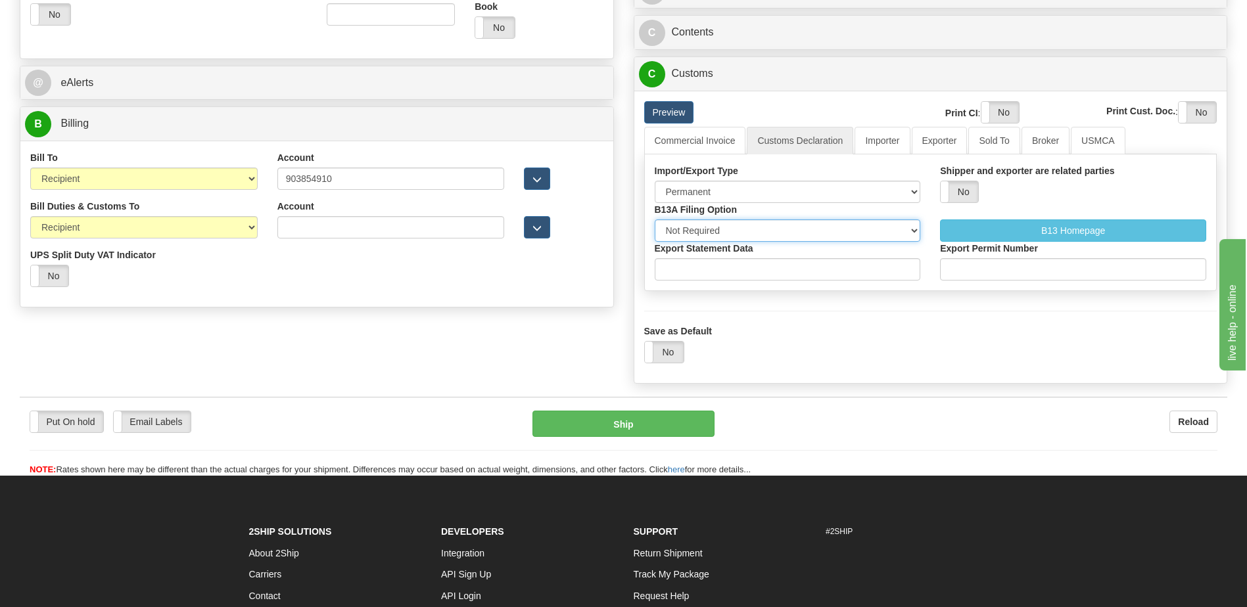
click at [739, 231] on select "Not Required Manual Electronic Summary Reporting" at bounding box center [788, 230] width 266 height 22
select select "3"
click at [655, 219] on select "Not Required Manual Electronic Summary Reporting" at bounding box center [788, 230] width 266 height 22
click at [713, 280] on input "Export Statement Data" at bounding box center [788, 269] width 266 height 22
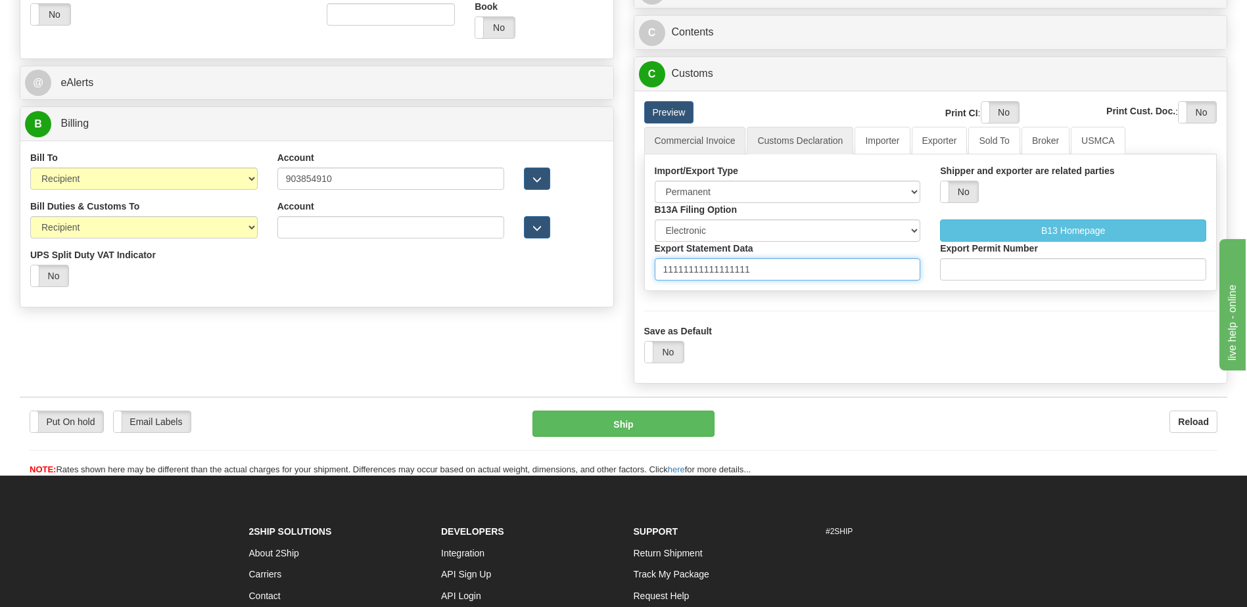
type input "11111111111111111"
click at [715, 135] on link "Commercial Invoice" at bounding box center [695, 141] width 102 height 28
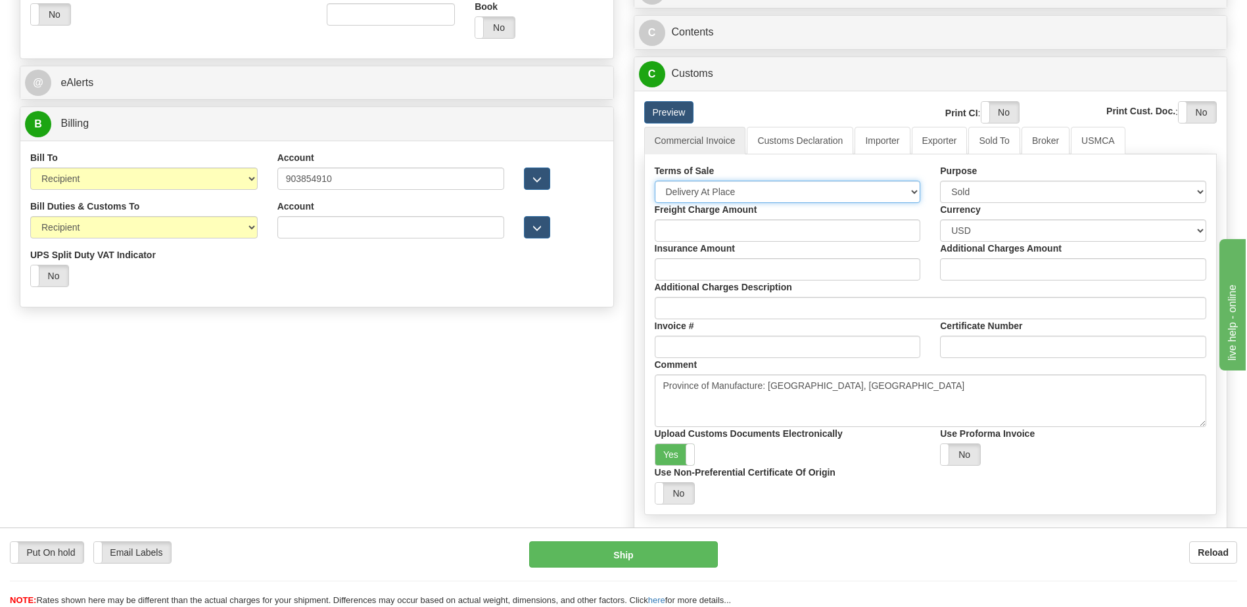
click at [710, 193] on select "Free Carrier Free On Board Ex Works Delivered Duty Unpaid Delivered Duty Paid C…" at bounding box center [788, 192] width 266 height 22
select select "7"
click at [655, 181] on select "Free Carrier Free On Board Ex Works Delivered Duty Unpaid Delivered Duty Paid C…" at bounding box center [788, 192] width 266 height 22
click at [669, 455] on label "Yes" at bounding box center [674, 454] width 39 height 21
click at [991, 113] on label "Yes" at bounding box center [999, 112] width 37 height 21
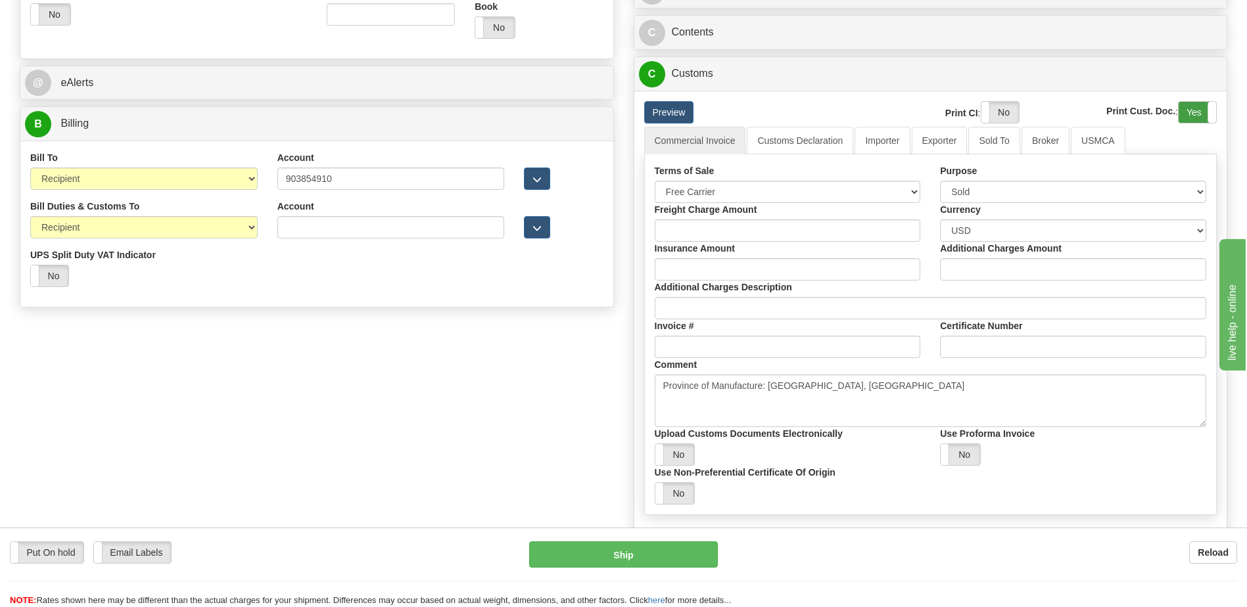
click at [1195, 113] on label "Yes" at bounding box center [1196, 112] width 37 height 21
click at [879, 148] on link "Importer" at bounding box center [881, 141] width 55 height 28
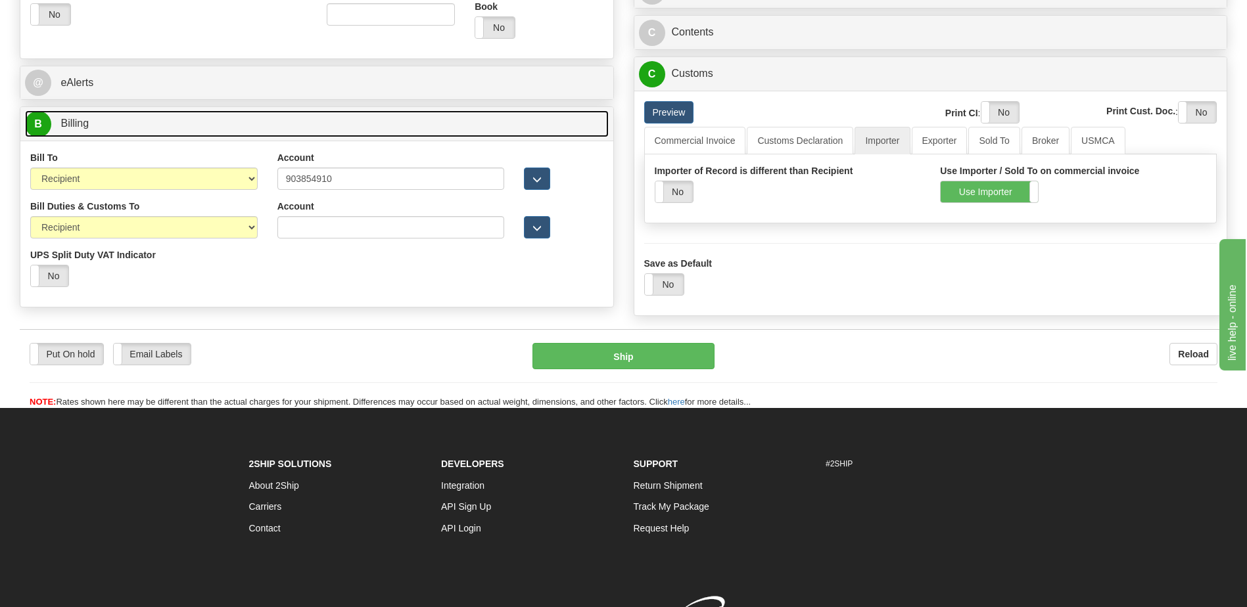
click at [135, 120] on link "B Billing" at bounding box center [317, 123] width 584 height 27
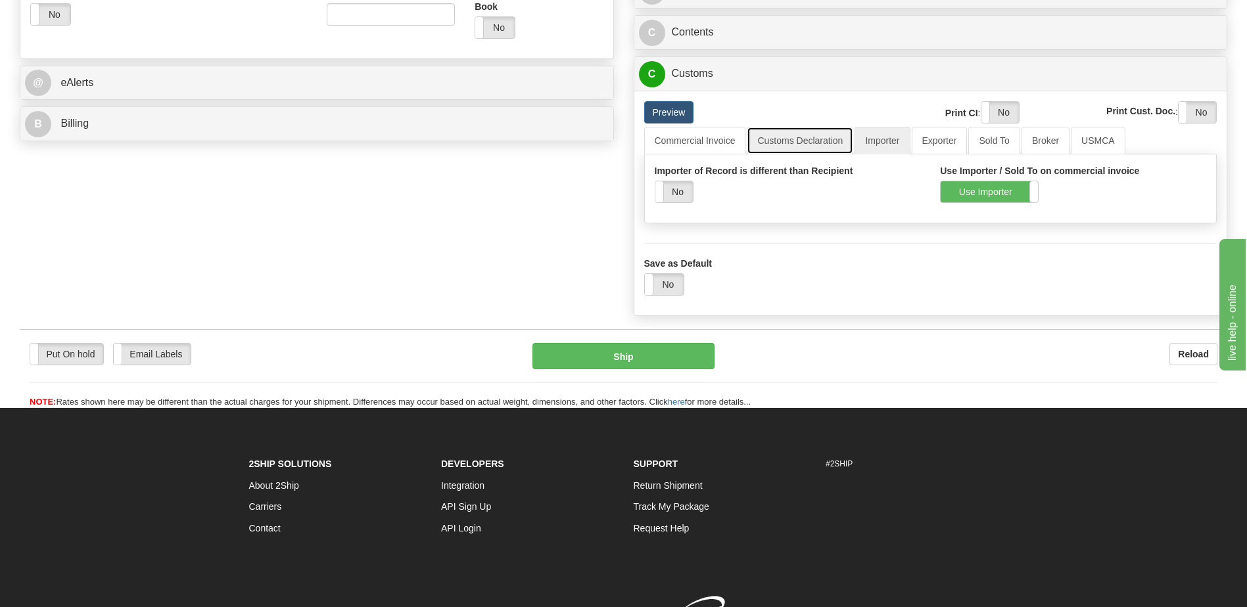
click at [808, 143] on link "Customs Declaration" at bounding box center [800, 141] width 106 height 28
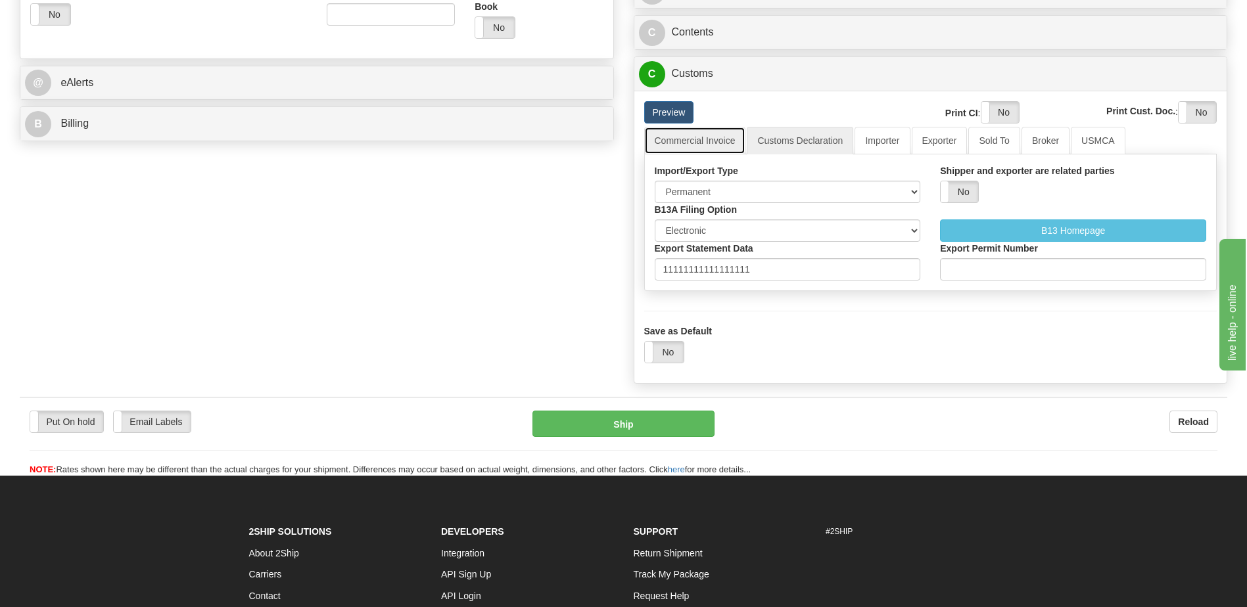
click at [699, 129] on link "Commercial Invoice" at bounding box center [695, 141] width 102 height 28
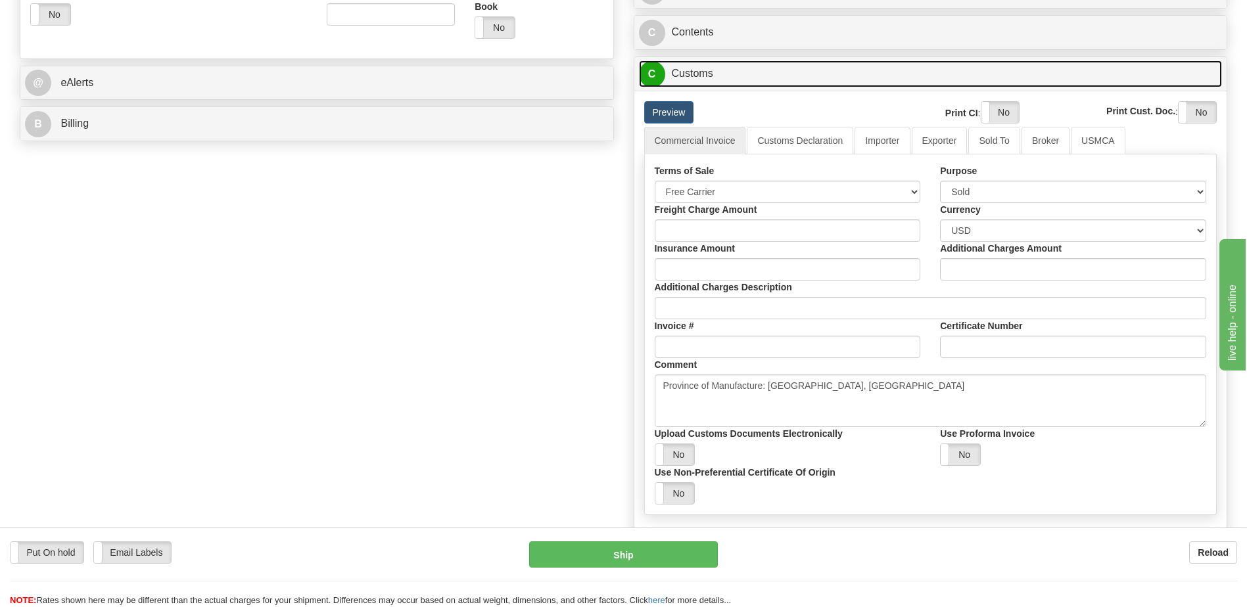
click at [730, 75] on link "C Customs" at bounding box center [931, 73] width 584 height 27
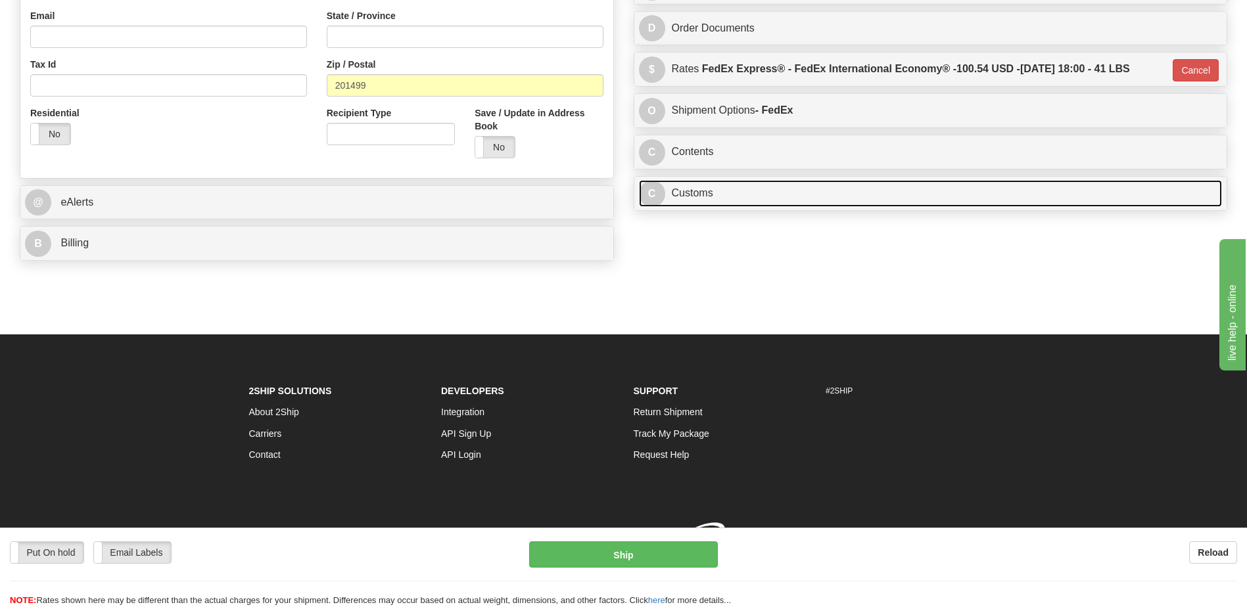
scroll to position [425, 0]
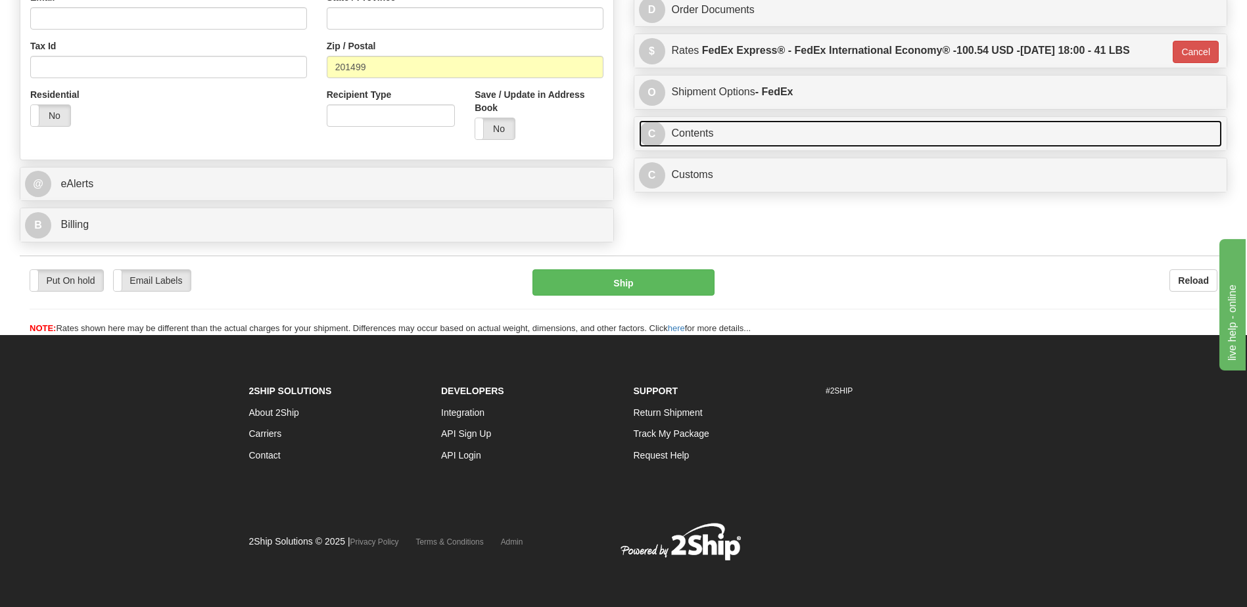
click at [714, 128] on link "C Contents" at bounding box center [931, 133] width 584 height 27
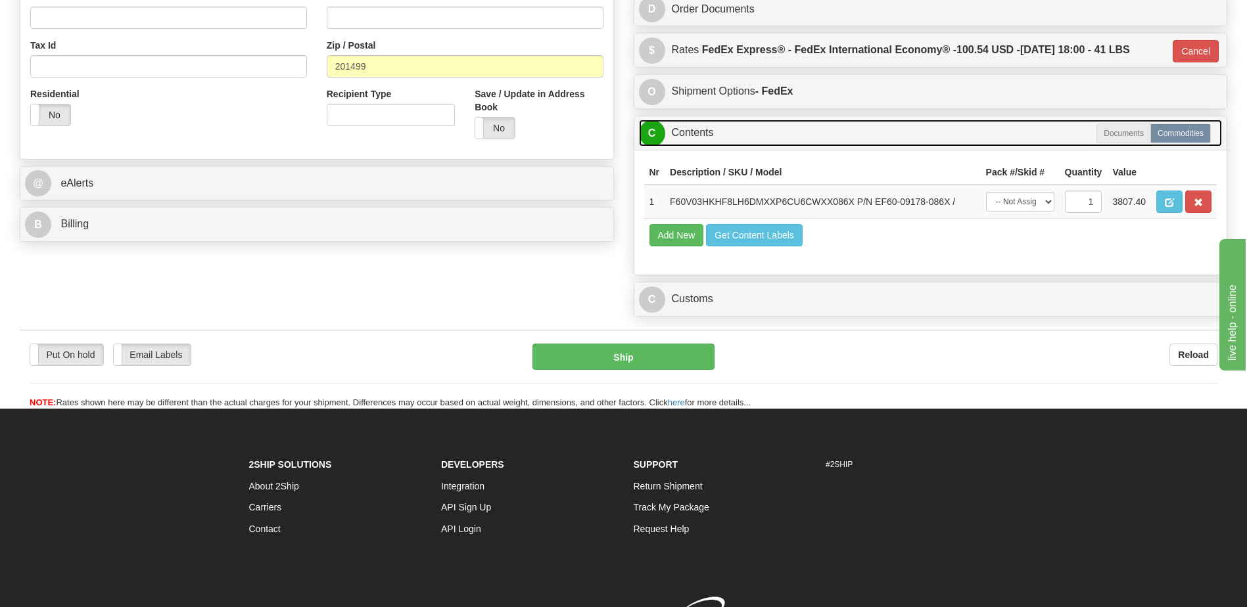
click at [714, 128] on link "C Contents" at bounding box center [931, 133] width 584 height 27
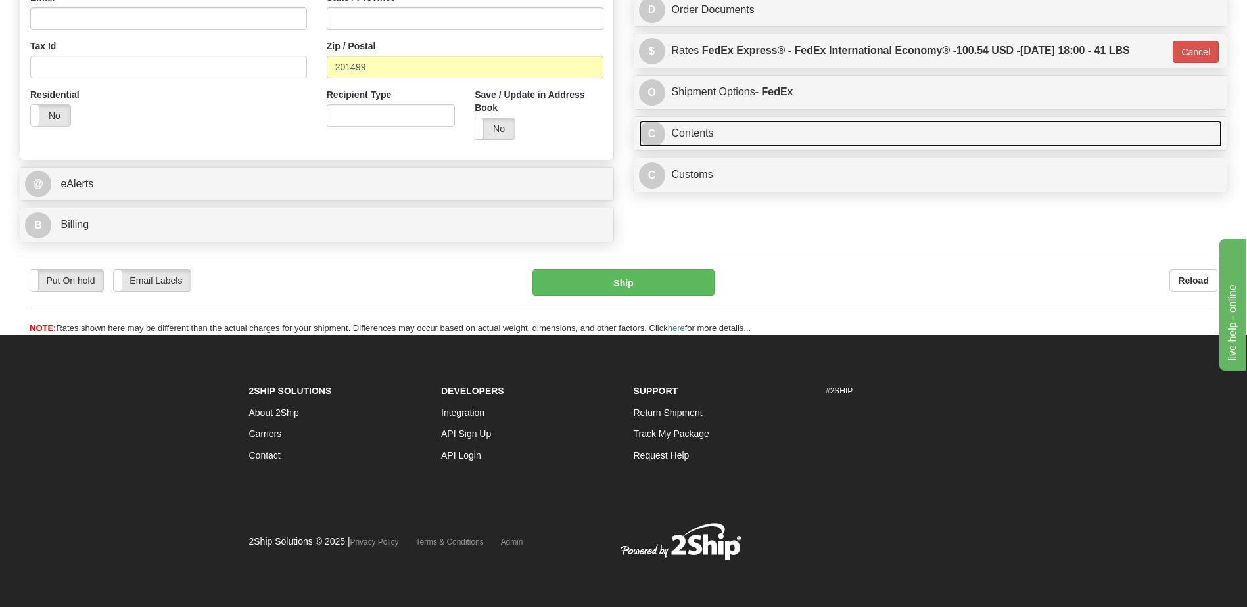
scroll to position [359, 0]
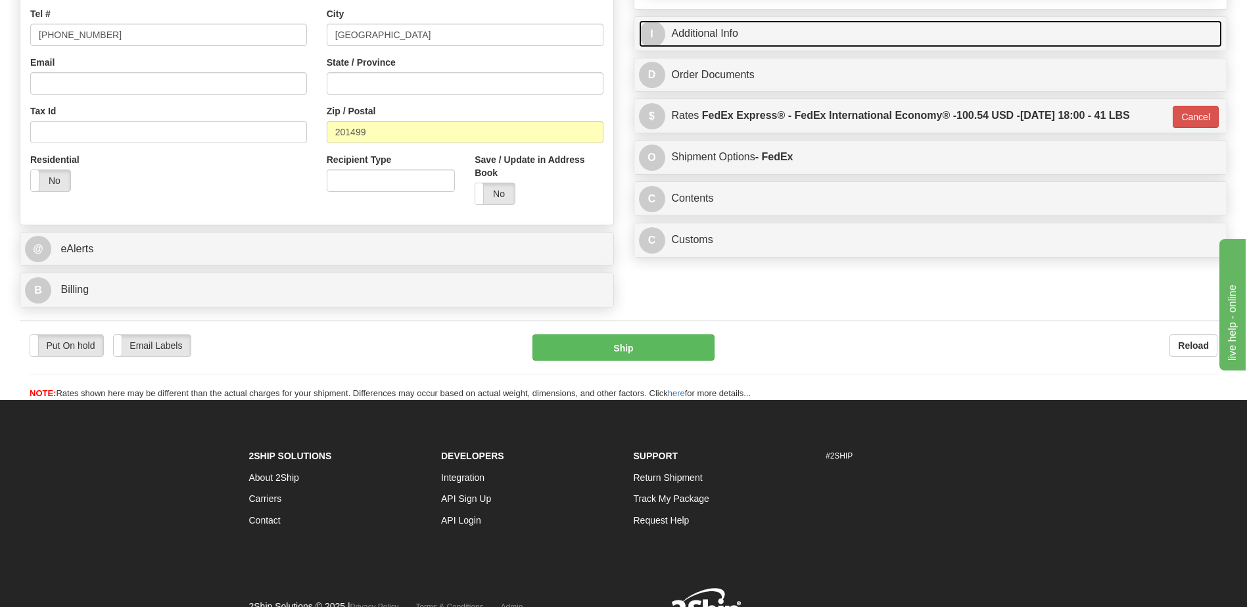
click at [740, 34] on link "I Additional Info" at bounding box center [931, 33] width 584 height 27
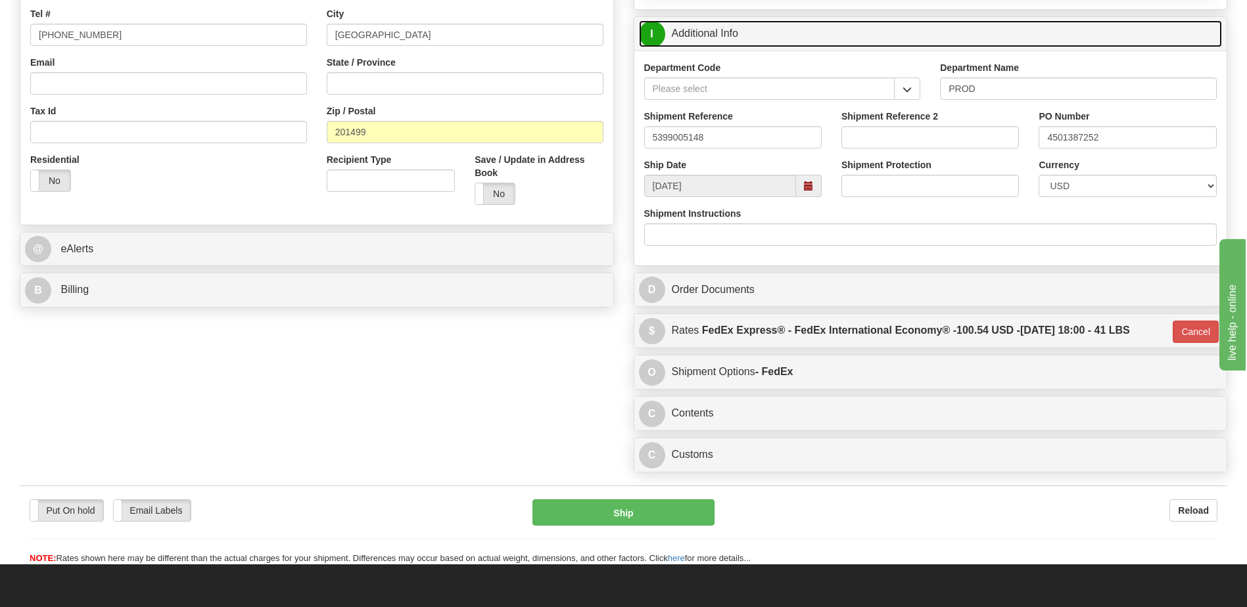
click at [740, 34] on link "I Additional Info" at bounding box center [931, 33] width 584 height 27
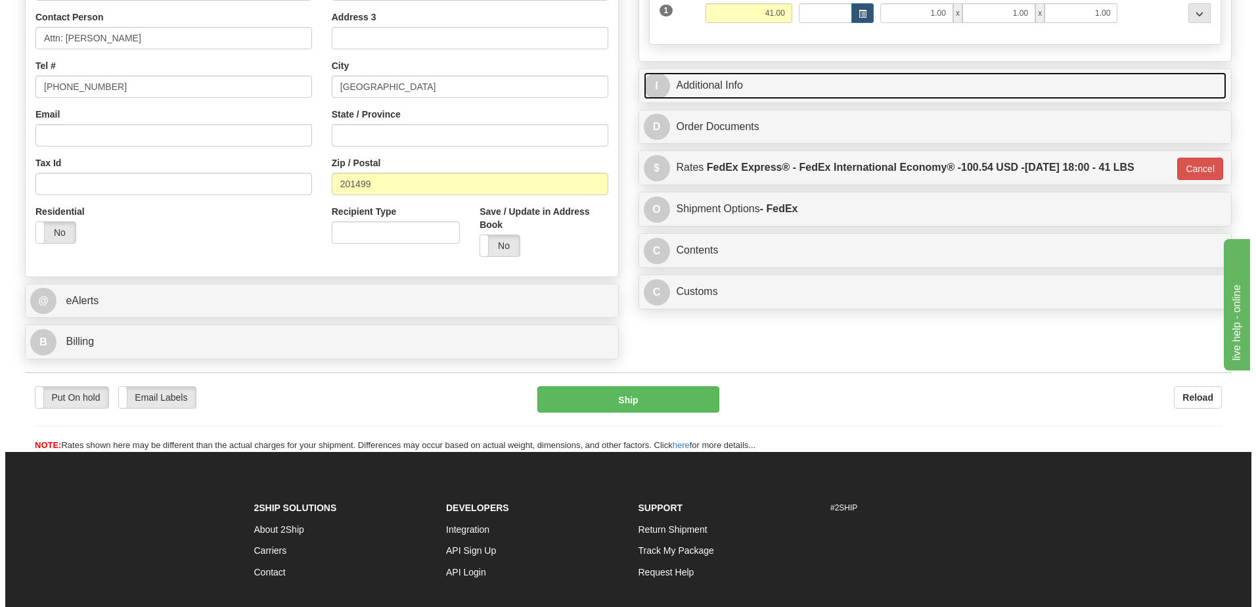
scroll to position [228, 0]
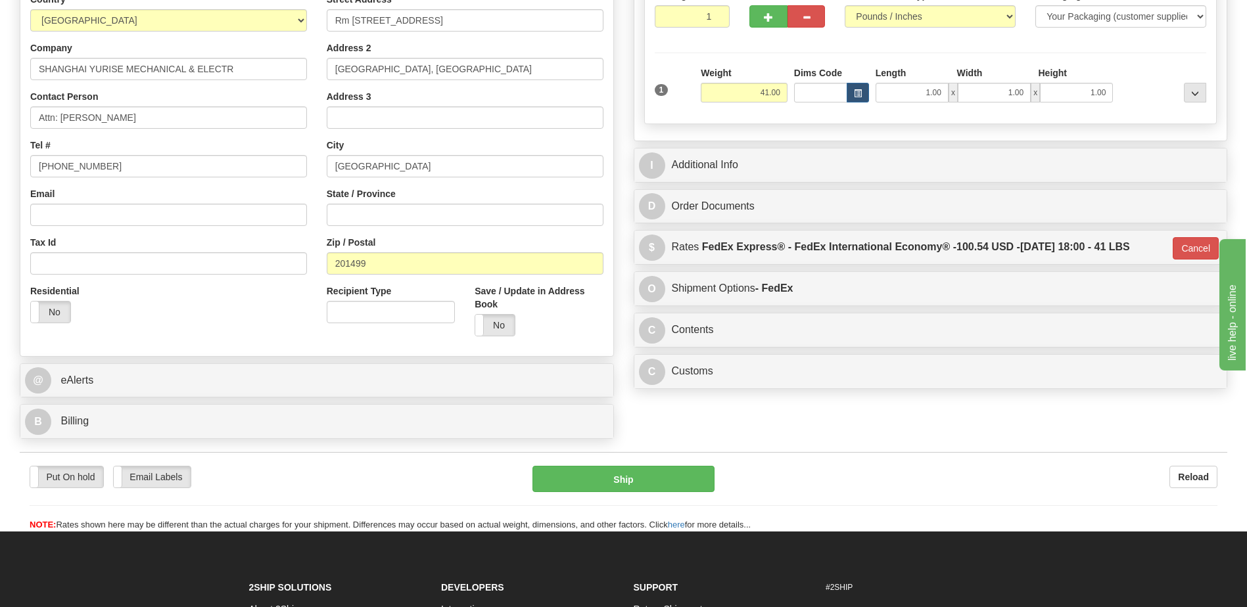
click at [274, 322] on div "Residential Yes No" at bounding box center [168, 309] width 296 height 49
click at [588, 494] on div "Put On hold Put On hold Email Labels Email Labels Edit Reload Ship" at bounding box center [623, 499] width 1207 height 66
click at [609, 474] on button "Ship" at bounding box center [622, 479] width 181 height 26
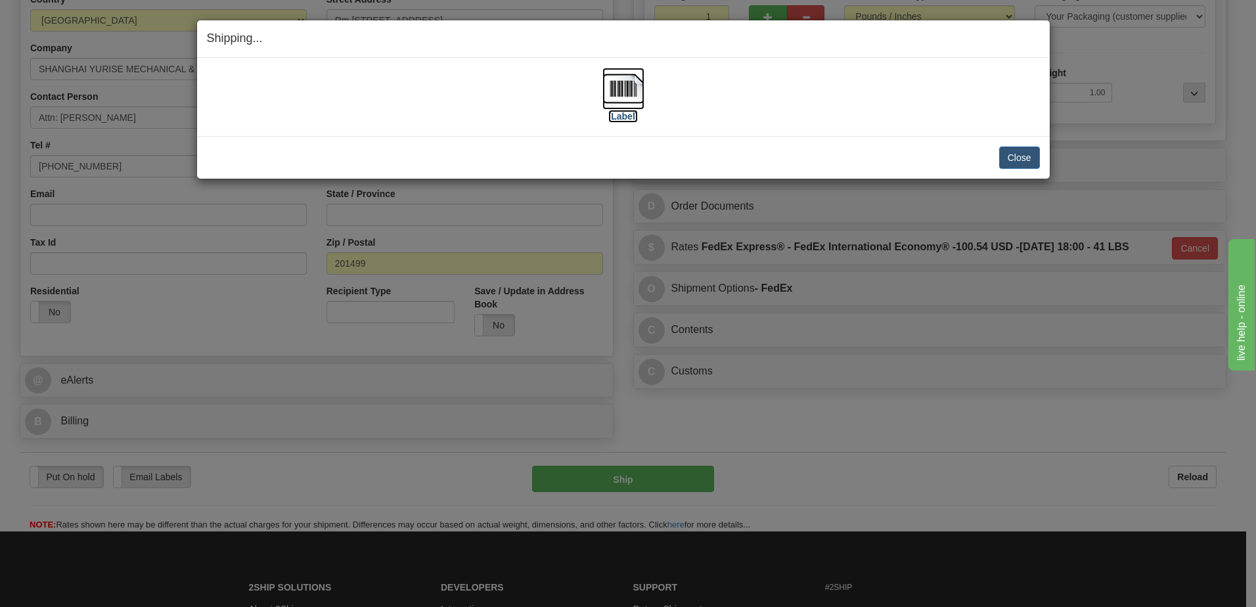
click at [614, 89] on img at bounding box center [624, 89] width 42 height 42
click at [624, 89] on img at bounding box center [624, 89] width 42 height 42
click at [1030, 162] on button "Close" at bounding box center [1020, 158] width 41 height 22
